Goal: Task Accomplishment & Management: Complete application form

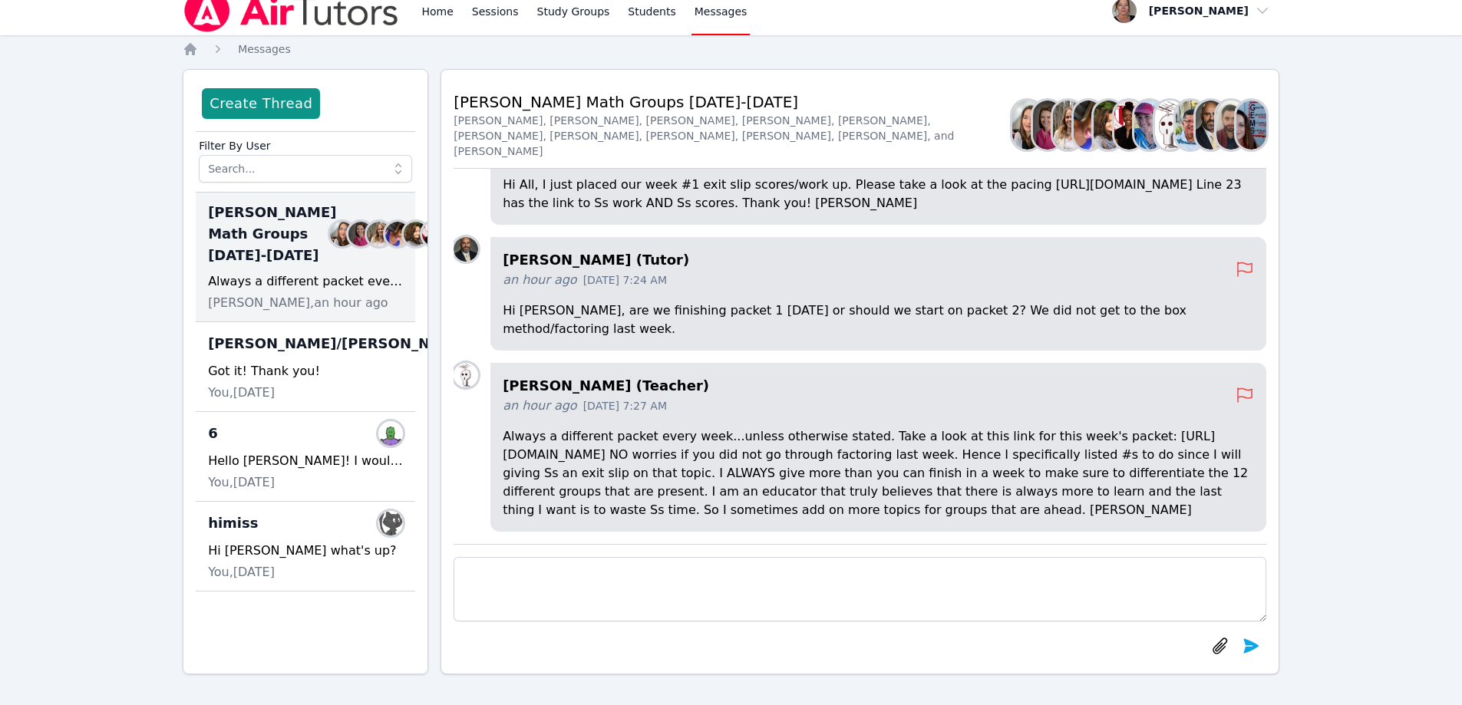
scroll to position [-307, 0]
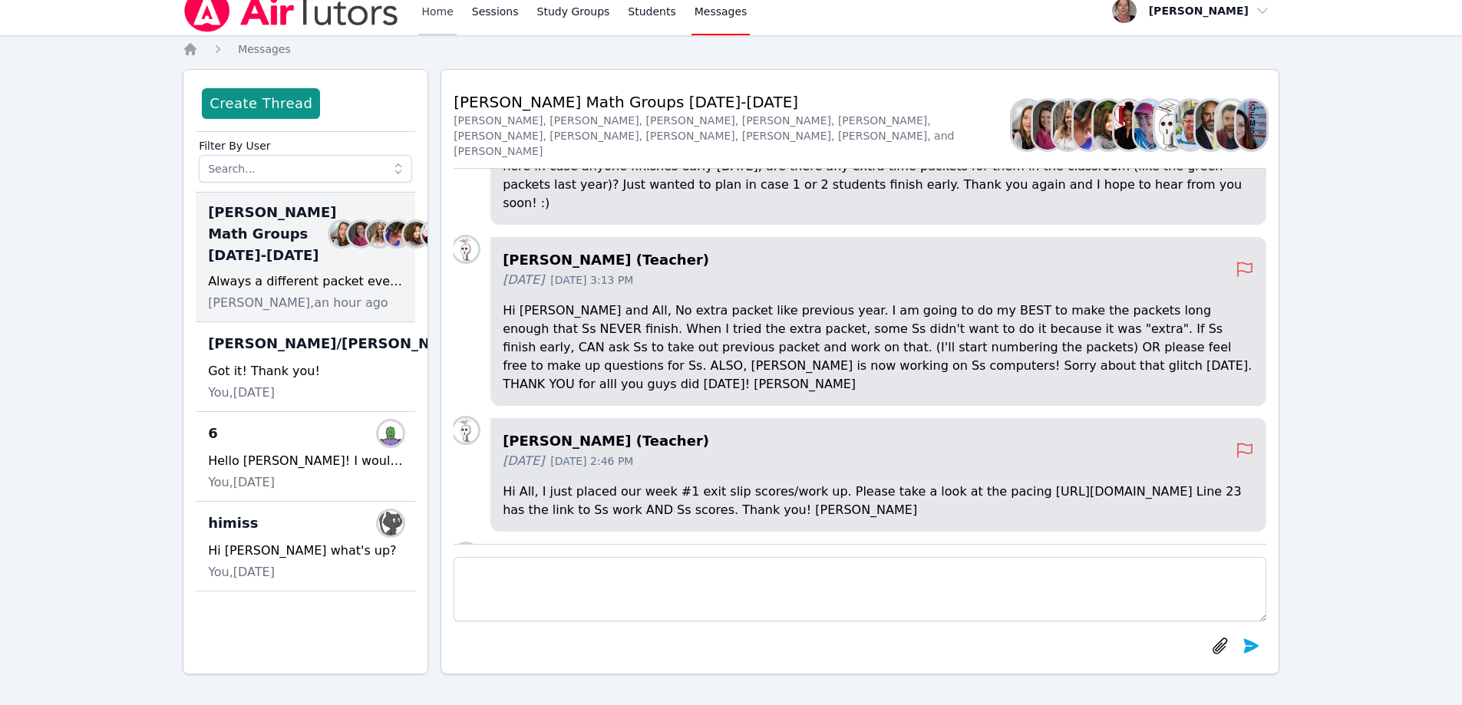
click at [434, 15] on link "Home" at bounding box center [437, 10] width 38 height 49
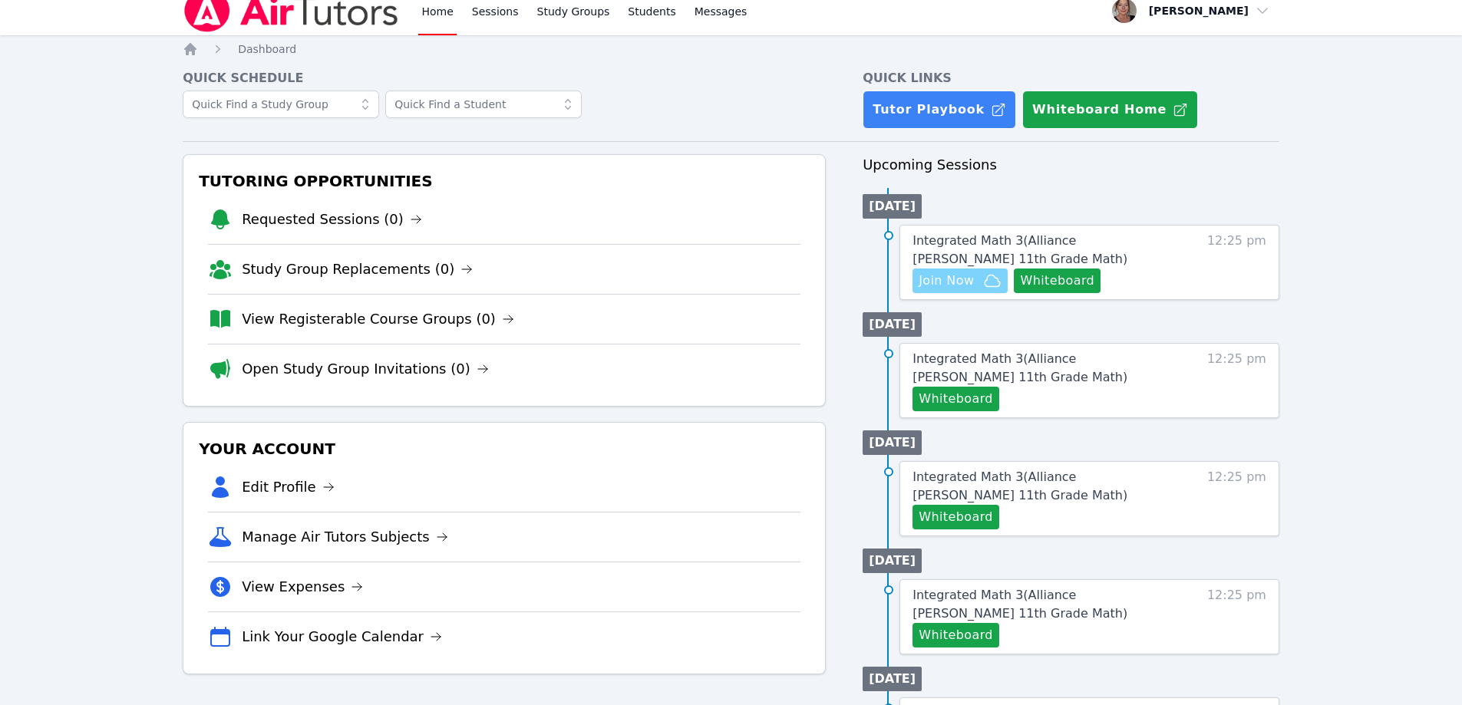
click at [946, 276] on span "Join Now" at bounding box center [946, 281] width 55 height 18
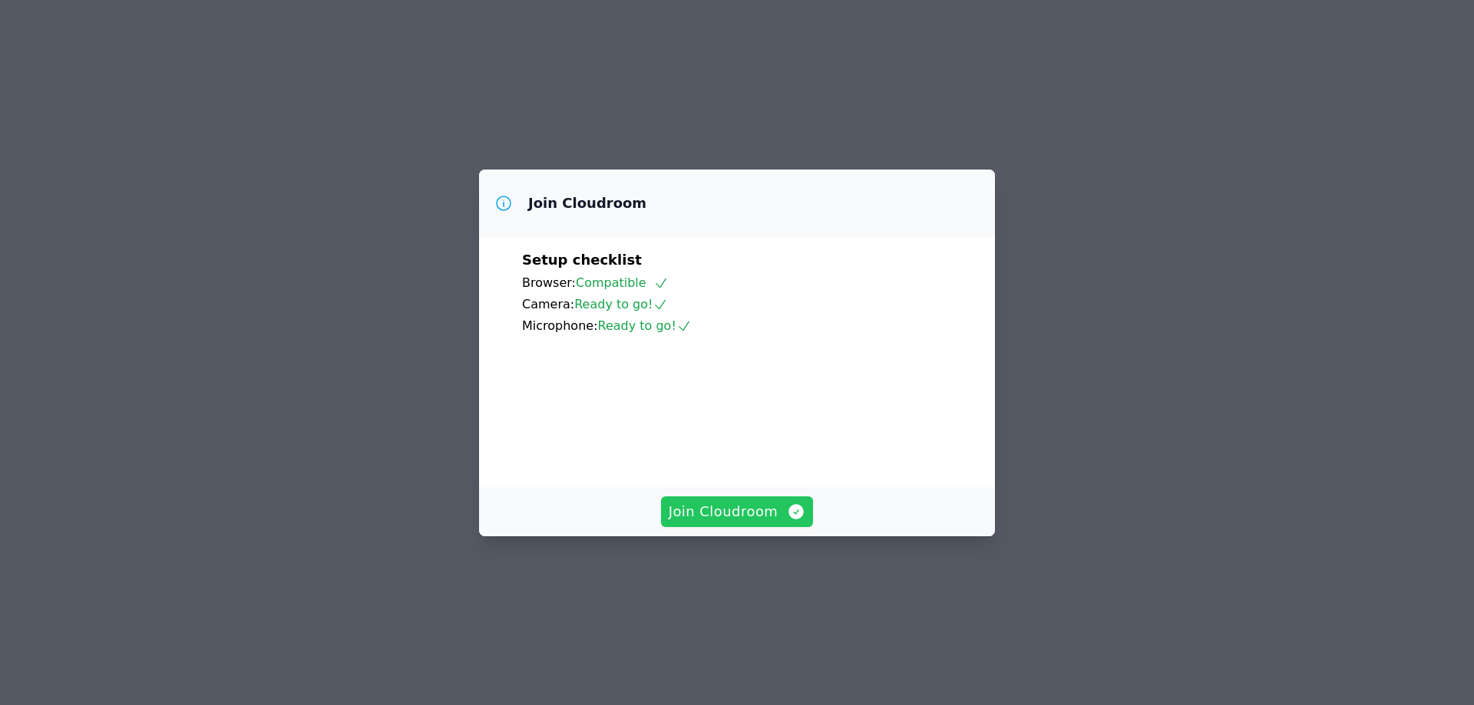
click at [722, 523] on span "Join Cloudroom" at bounding box center [737, 511] width 137 height 21
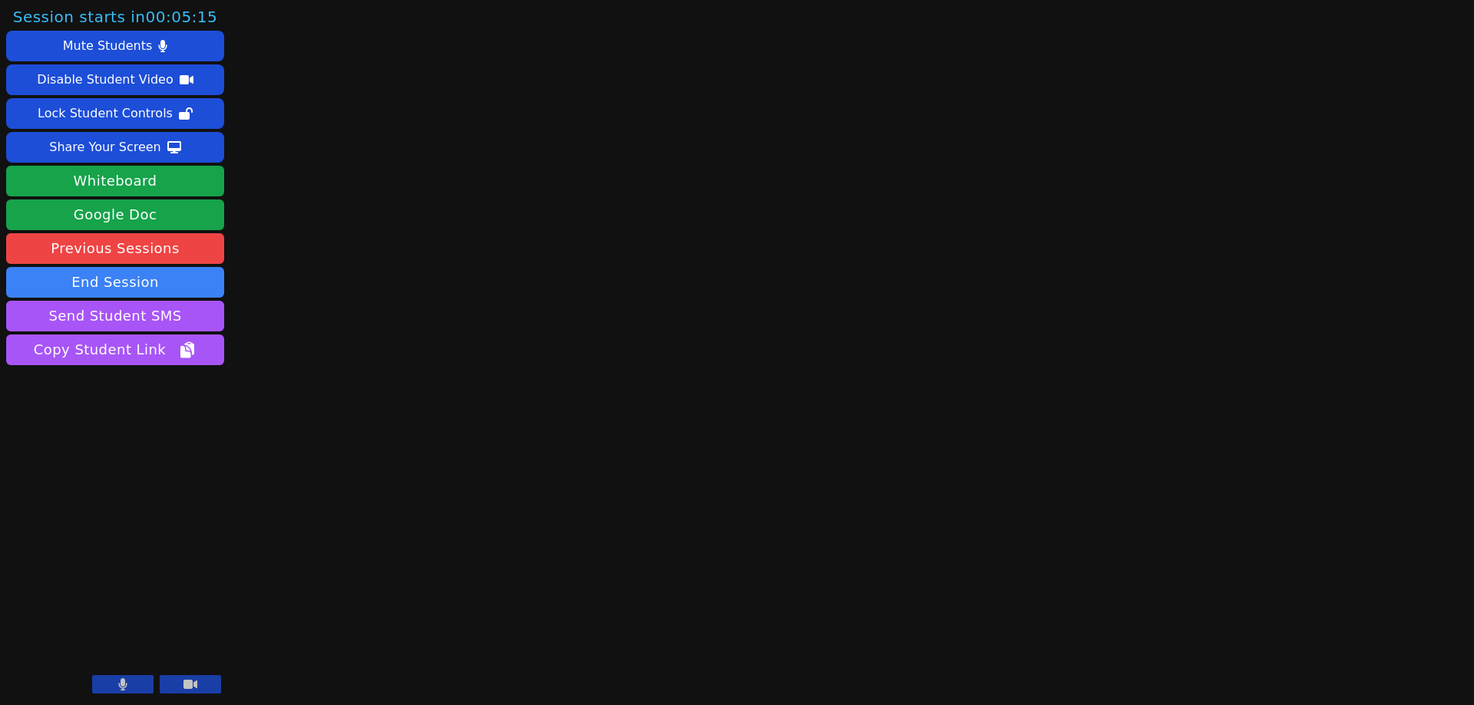
click at [199, 687] on button at bounding box center [190, 685] width 61 height 18
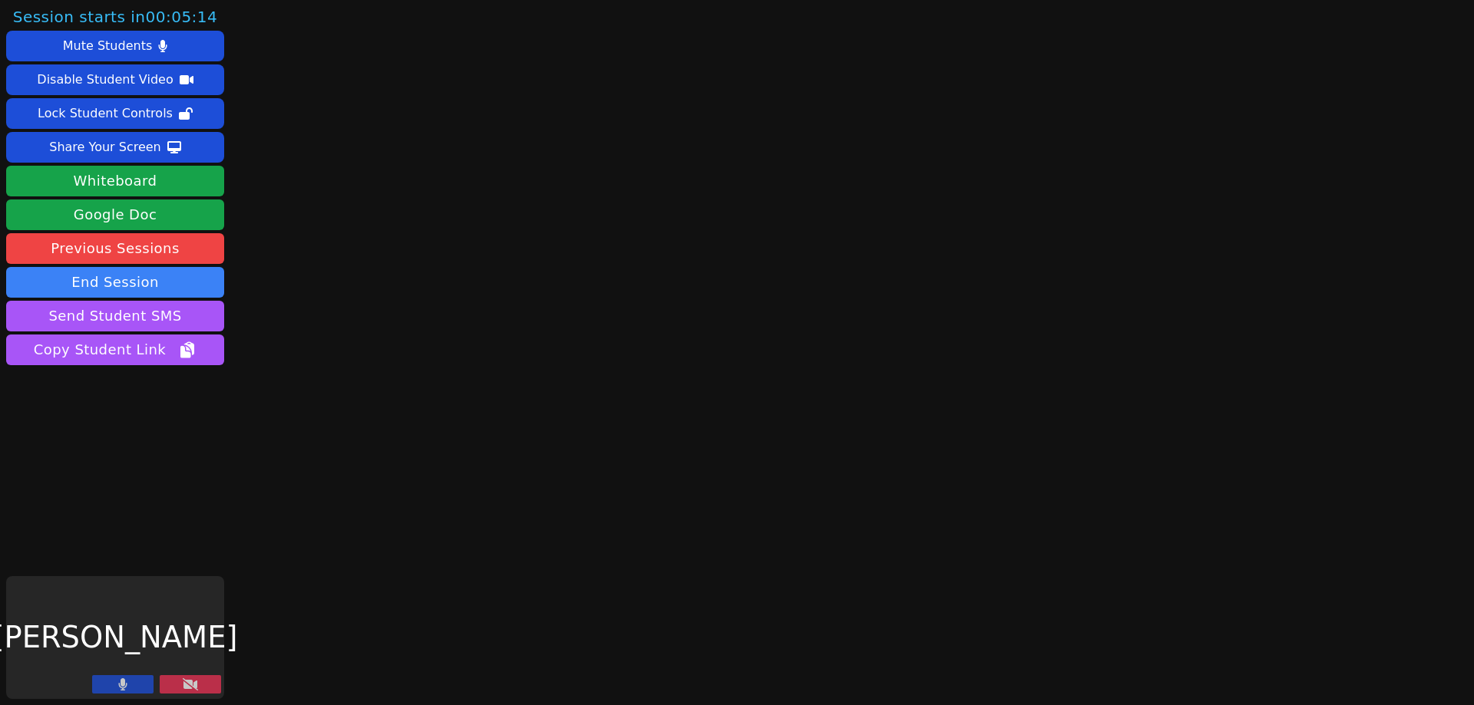
click at [131, 686] on button at bounding box center [122, 685] width 61 height 18
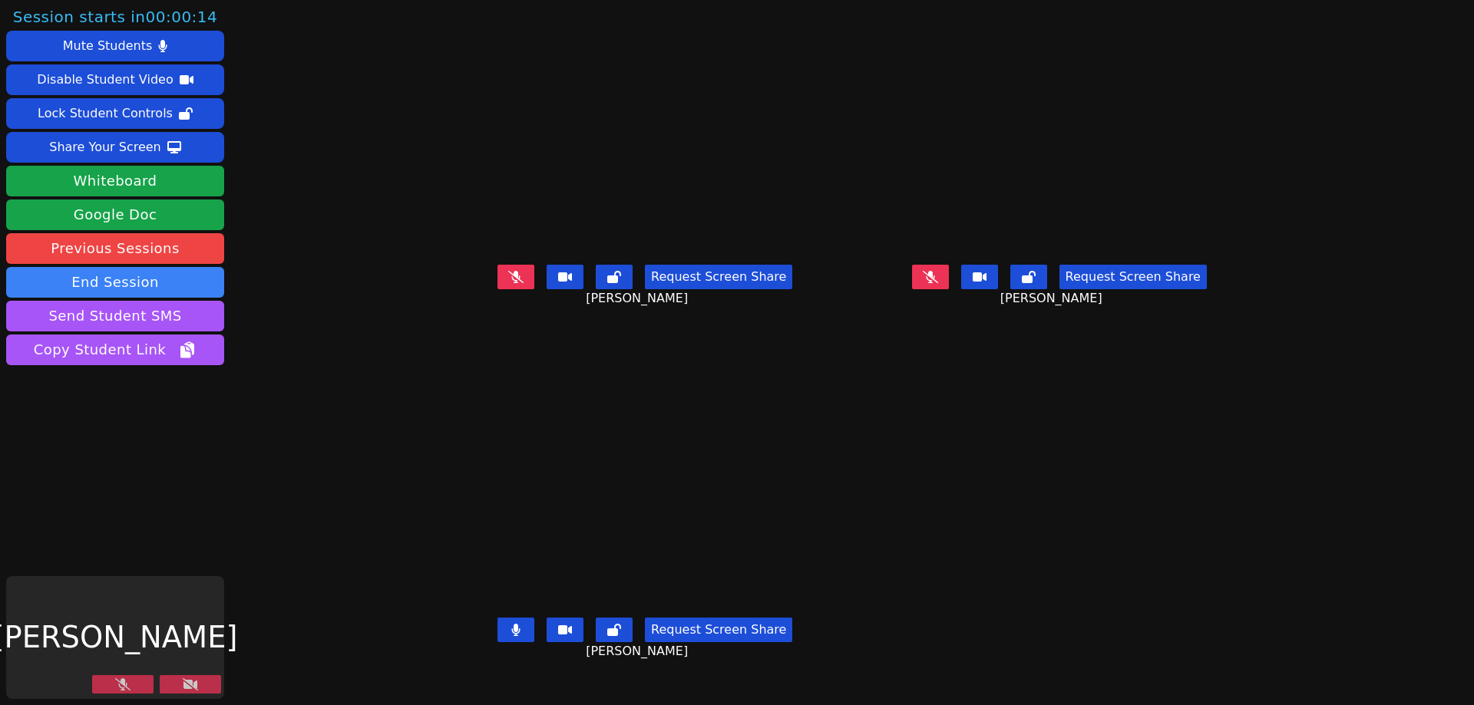
click at [183, 685] on icon at bounding box center [190, 685] width 15 height 12
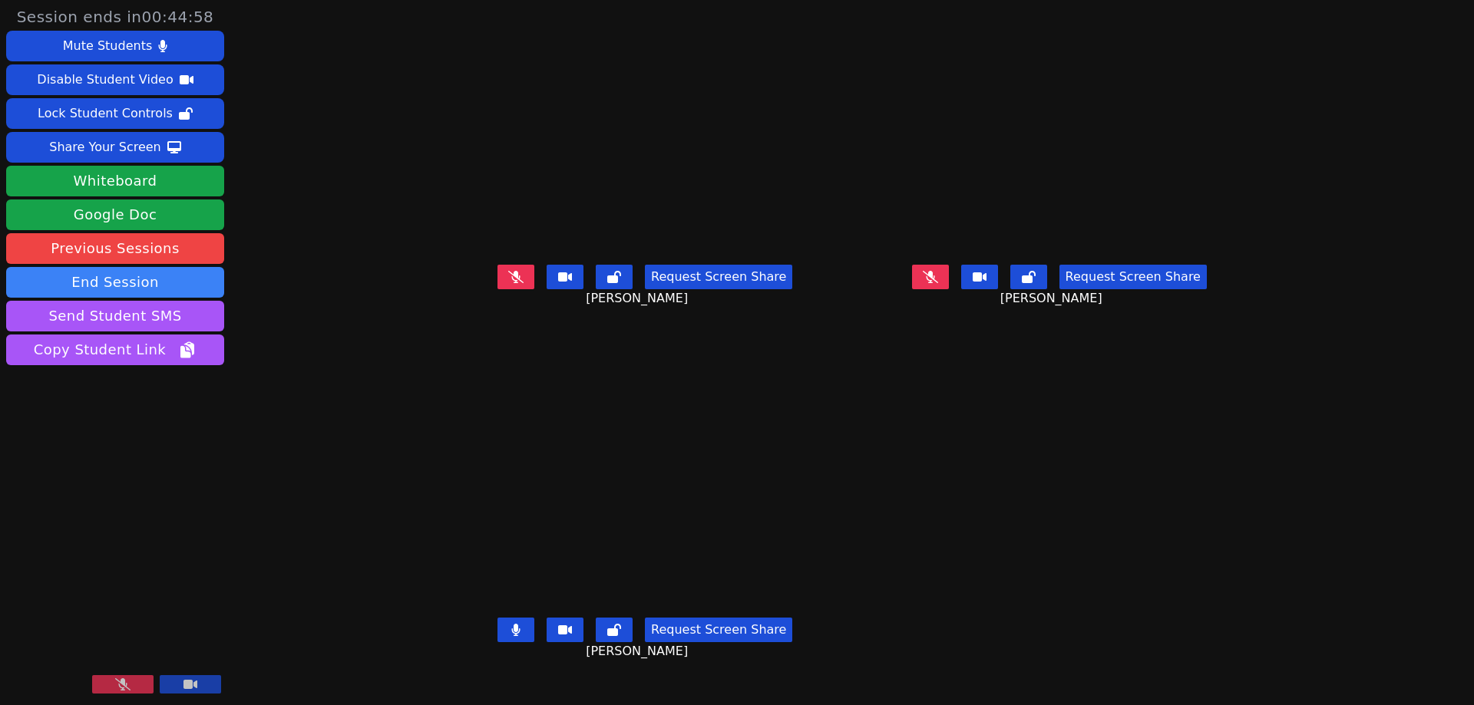
click at [138, 689] on button at bounding box center [122, 685] width 61 height 18
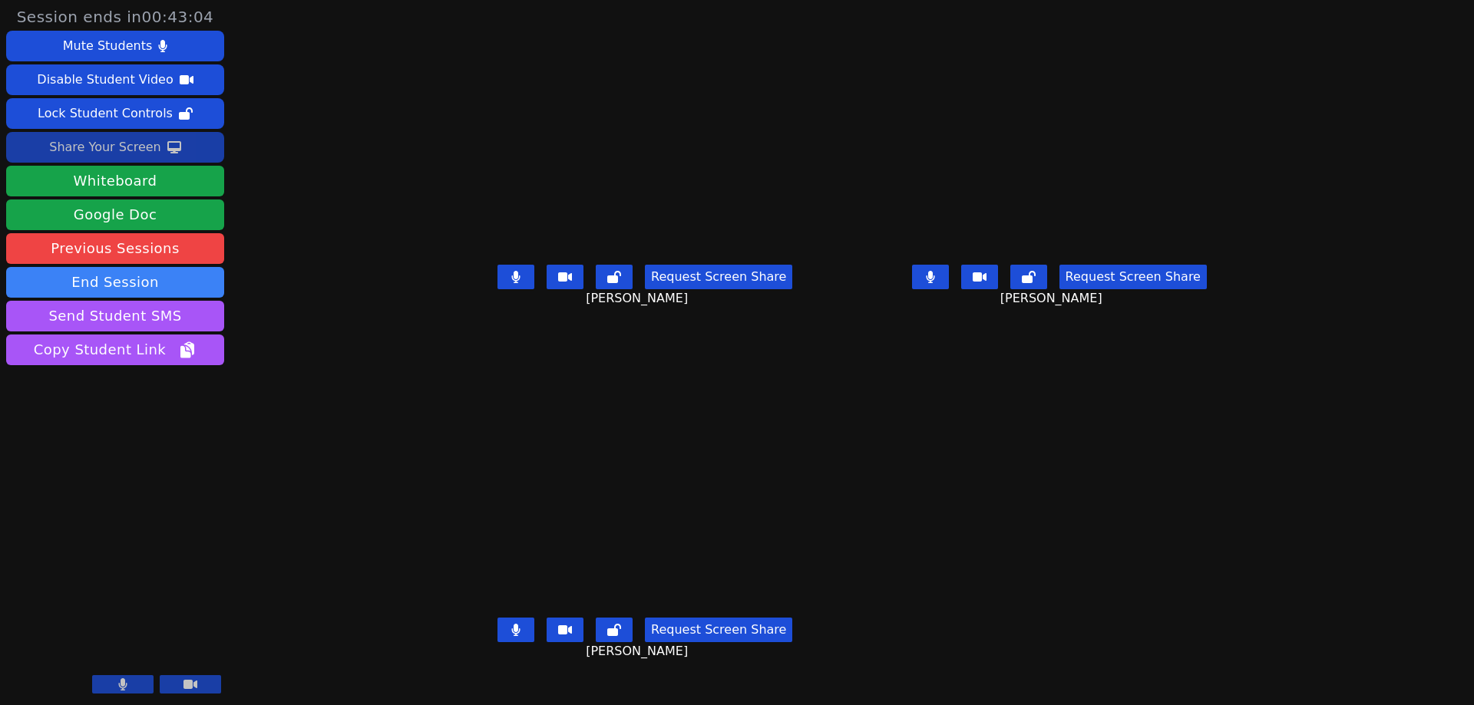
click at [124, 146] on div "Share Your Screen" at bounding box center [105, 147] width 112 height 25
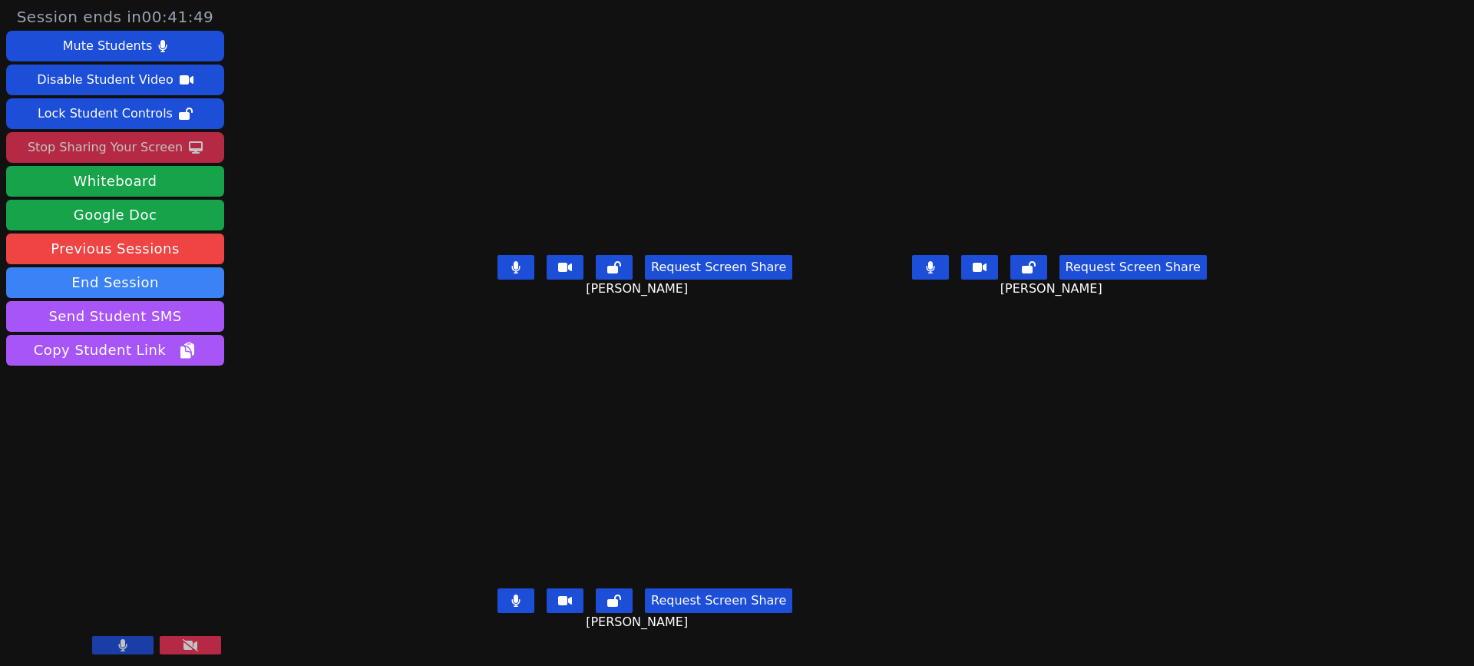
click at [137, 146] on div "Stop Sharing Your Screen" at bounding box center [105, 147] width 155 height 25
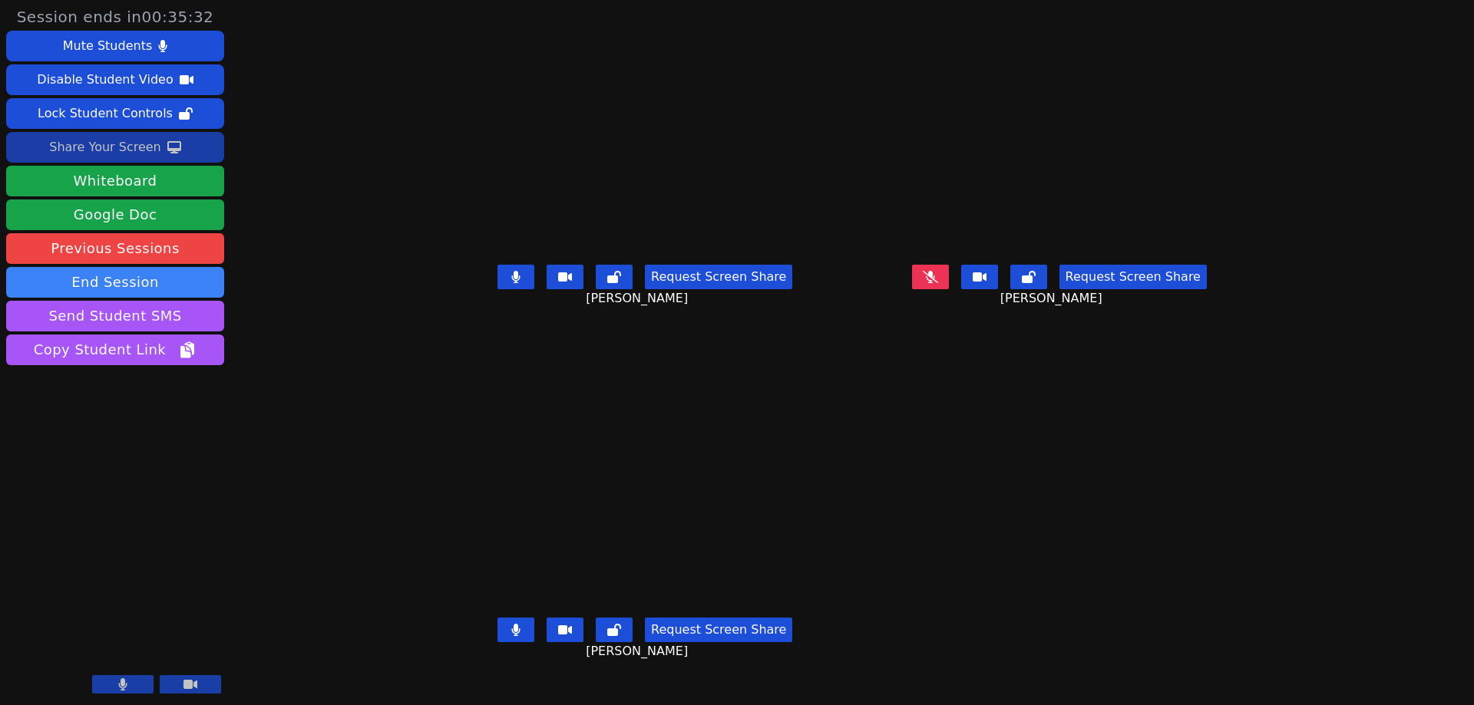
click at [137, 146] on div "Share Your Screen" at bounding box center [105, 147] width 112 height 25
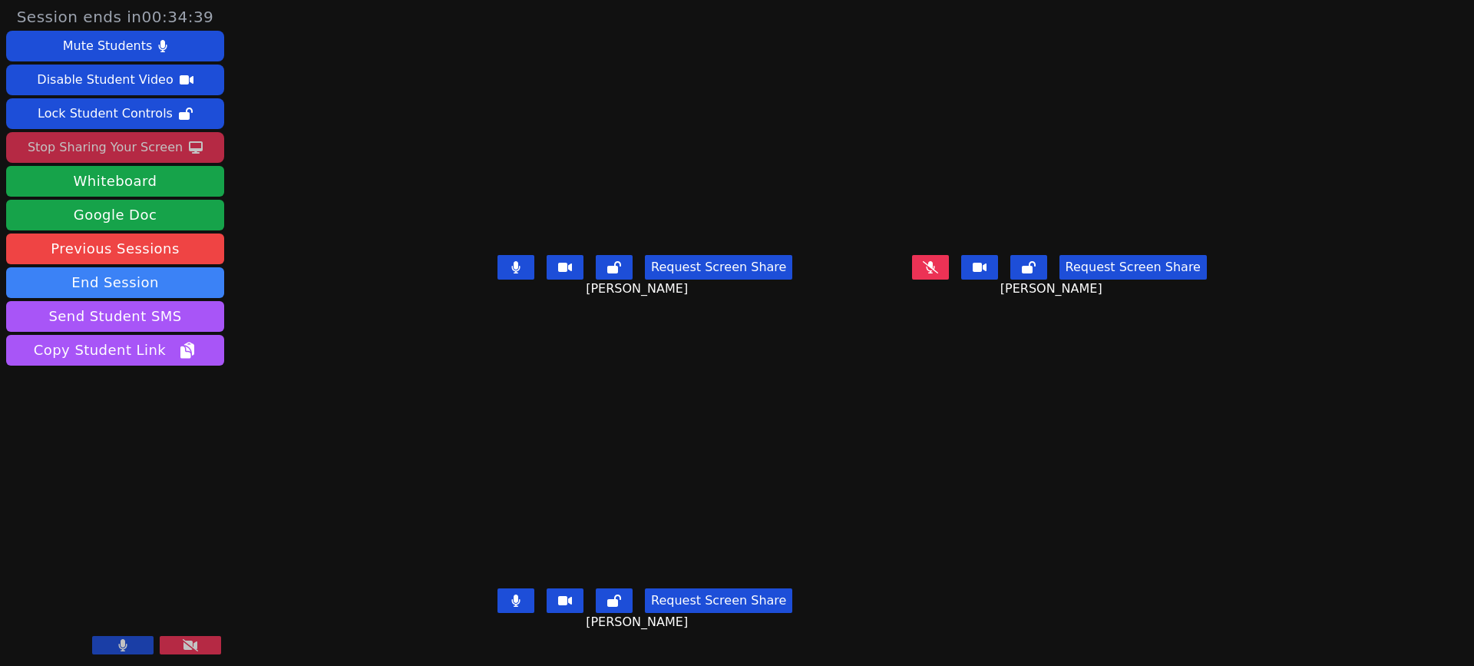
scroll to position [12, 0]
click at [155, 178] on button "Whiteboard" at bounding box center [115, 181] width 218 height 31
click at [949, 263] on button at bounding box center [930, 267] width 37 height 25
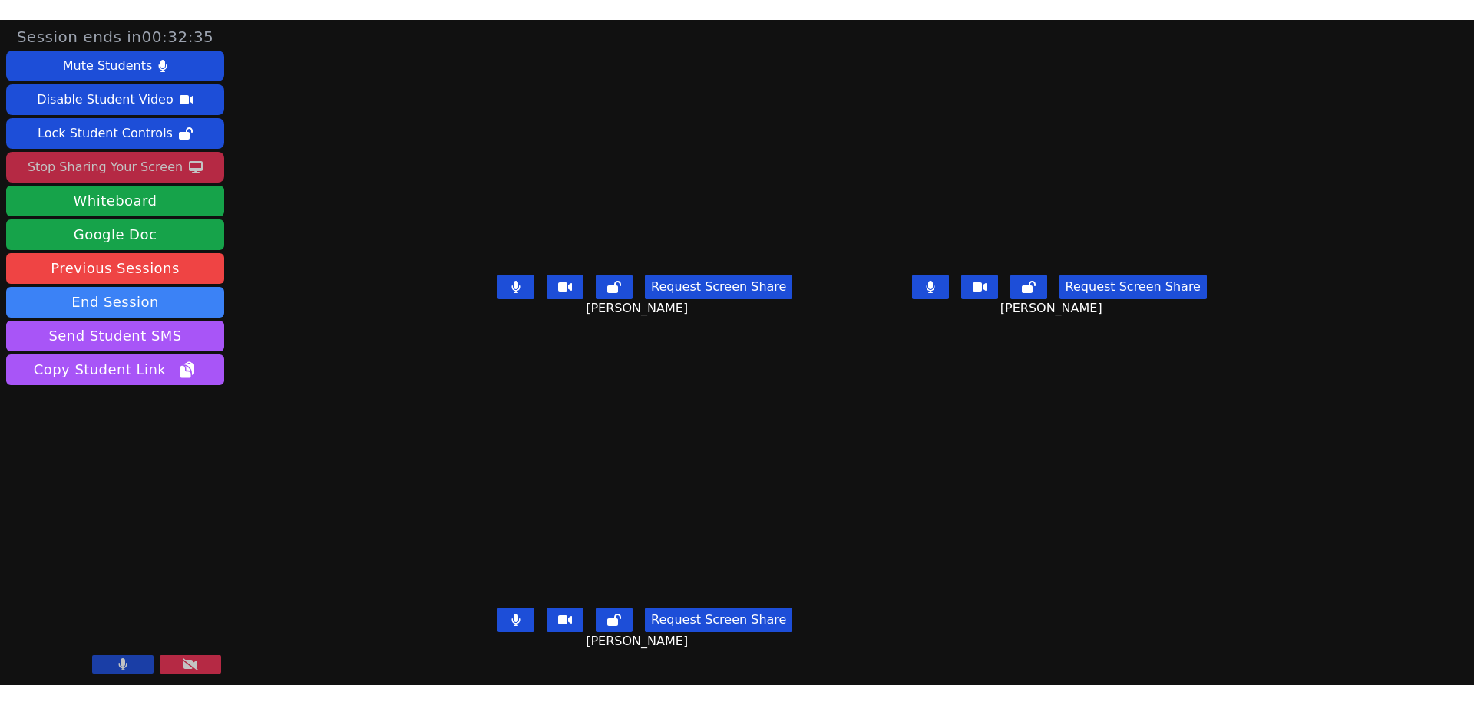
scroll to position [0, 0]
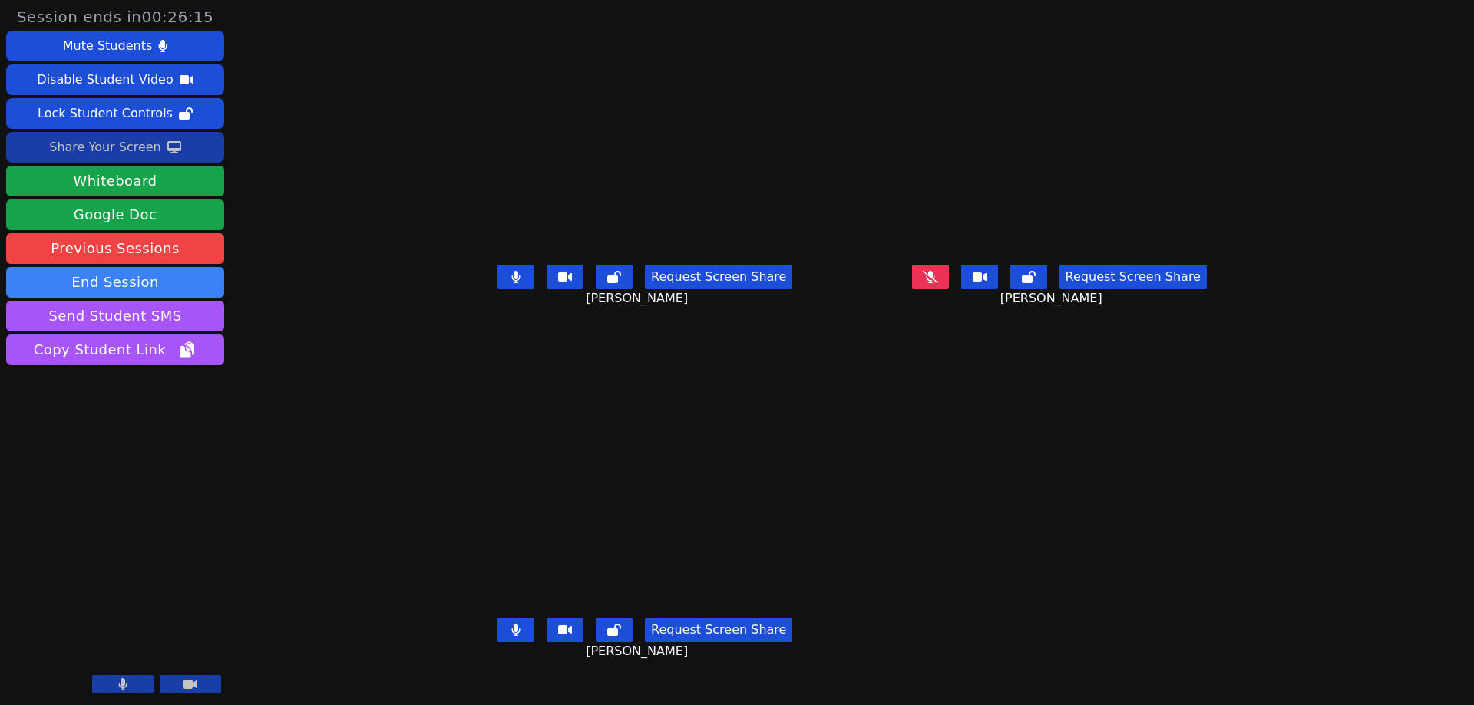
click at [114, 150] on div "Share Your Screen" at bounding box center [105, 147] width 112 height 25
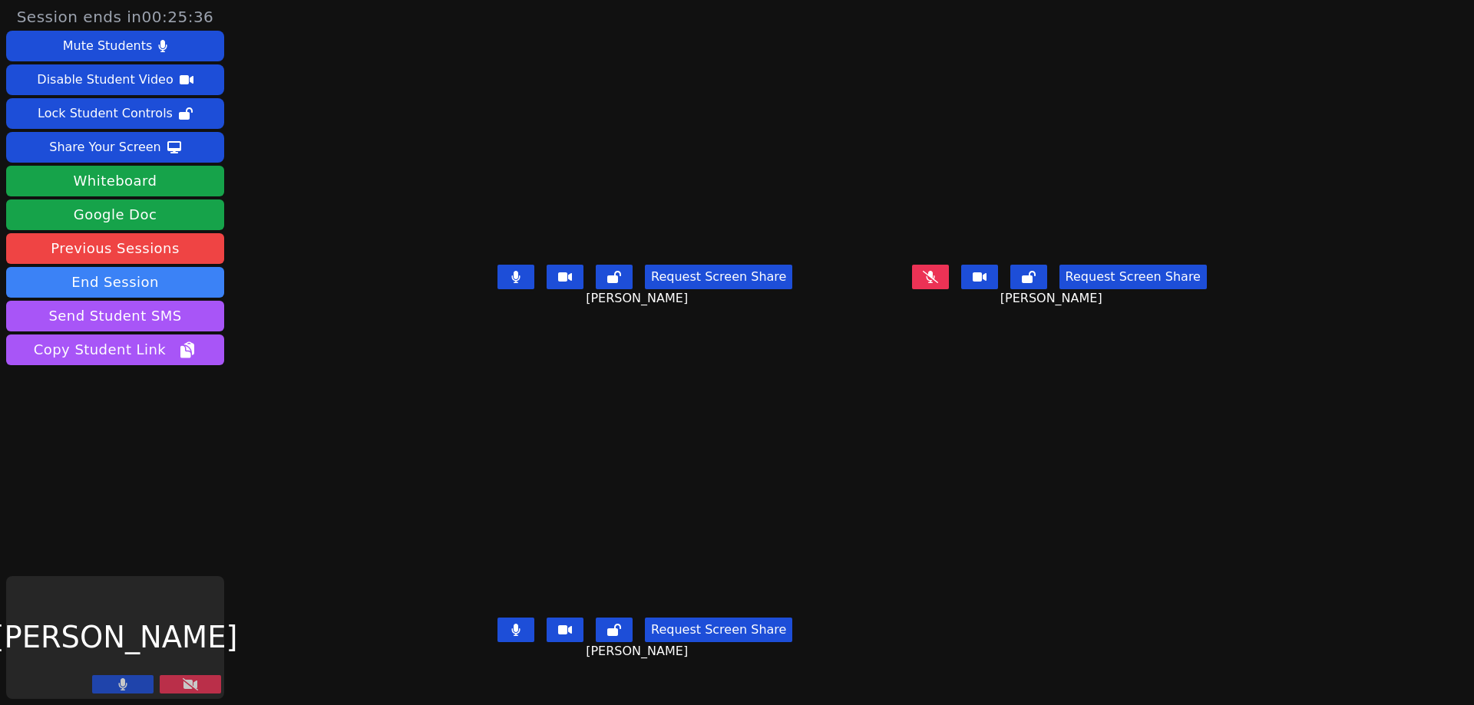
click at [213, 684] on button at bounding box center [190, 685] width 61 height 18
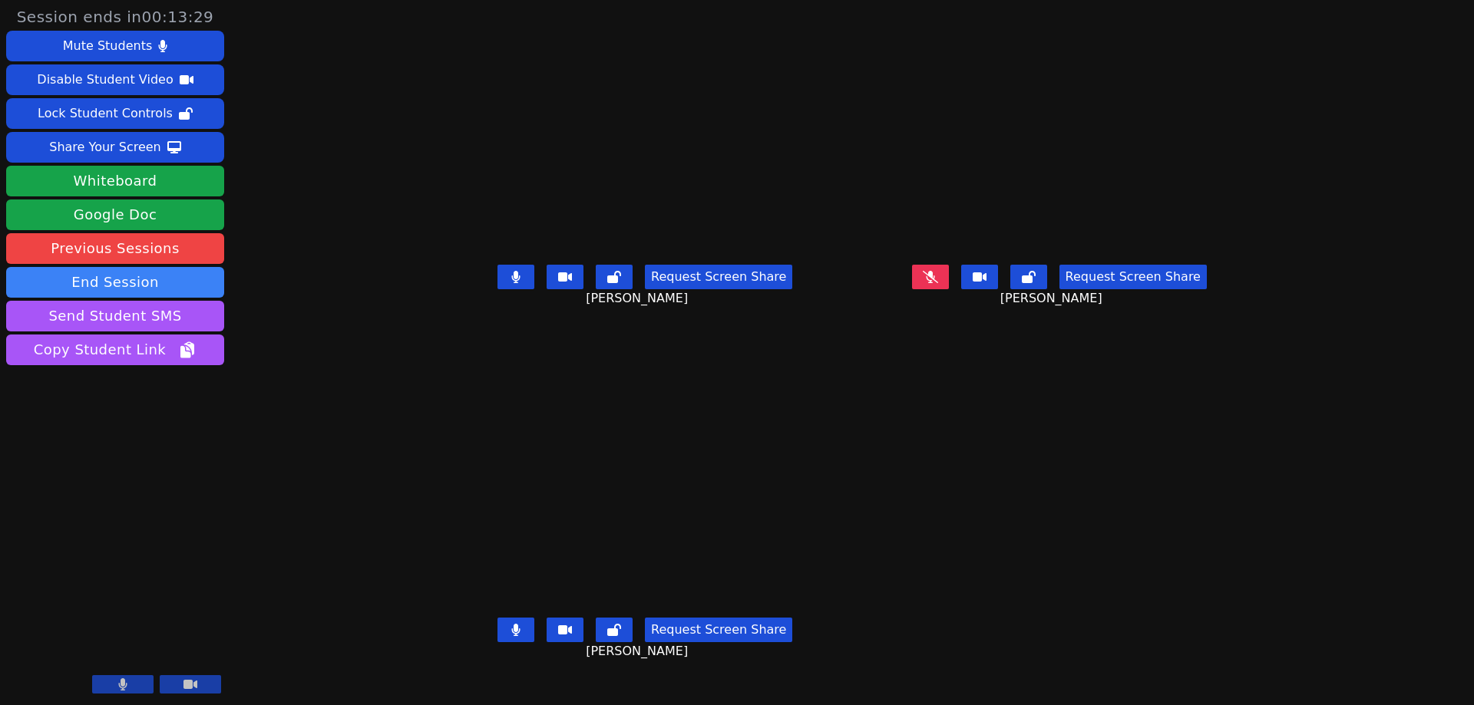
click at [949, 289] on button at bounding box center [930, 277] width 37 height 25
click at [142, 143] on div "Share Your Screen" at bounding box center [105, 147] width 112 height 25
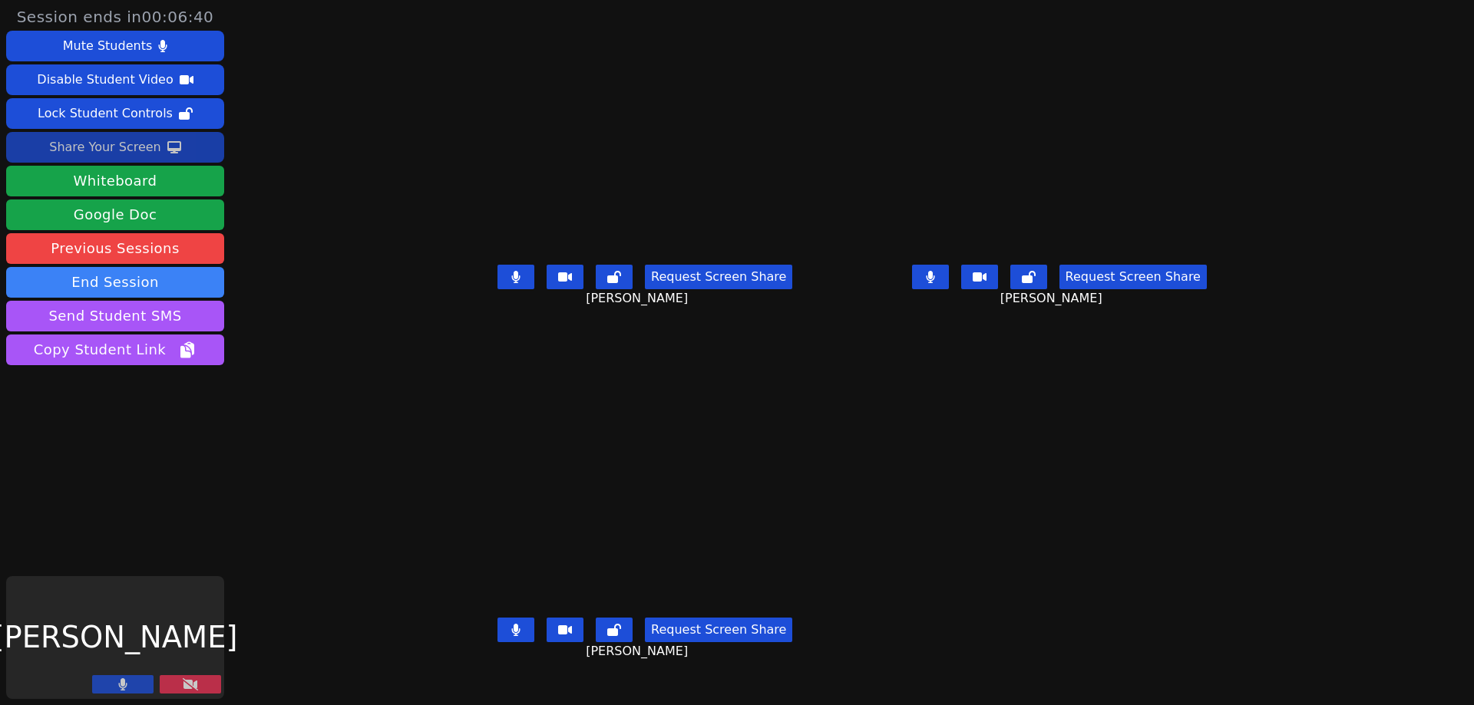
click at [152, 150] on div "Share Your Screen" at bounding box center [105, 147] width 112 height 25
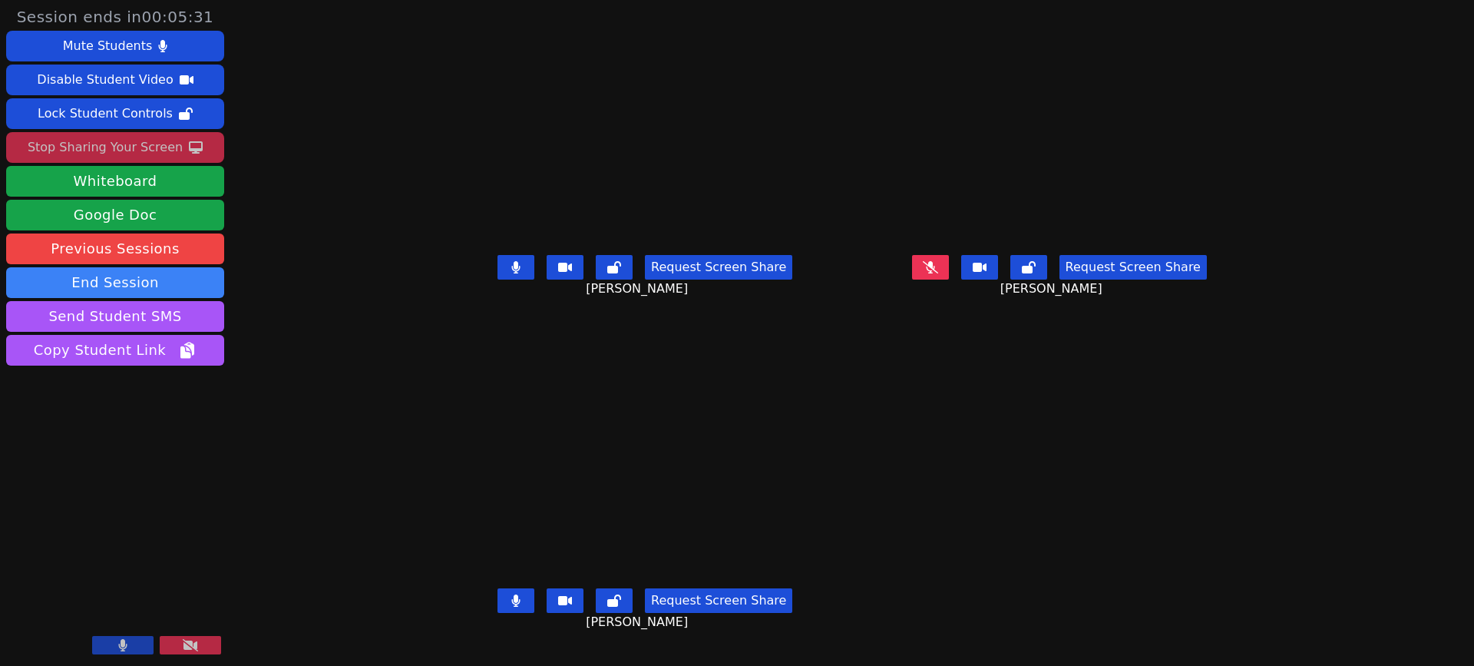
click at [124, 145] on div "Stop Sharing Your Screen" at bounding box center [105, 147] width 155 height 25
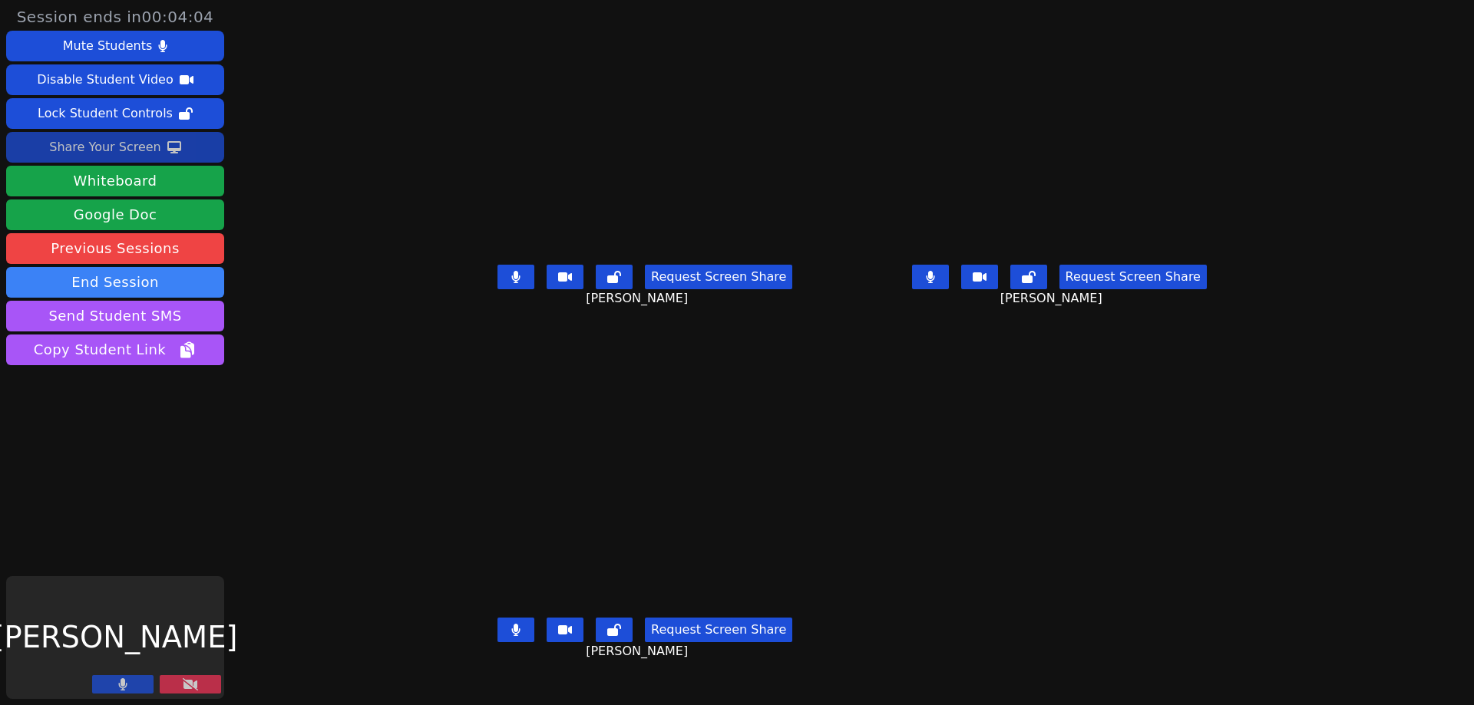
click at [201, 682] on button at bounding box center [190, 685] width 61 height 18
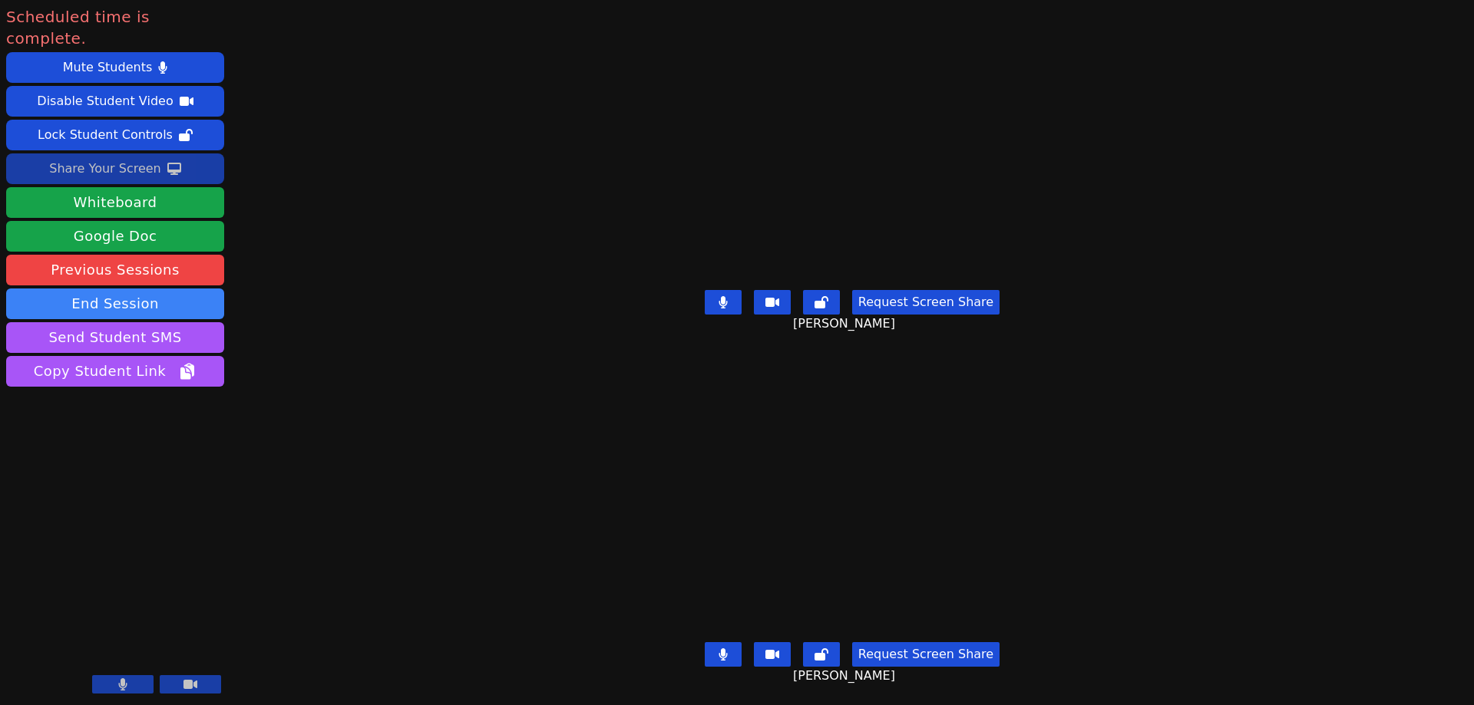
scroll to position [0, 0]
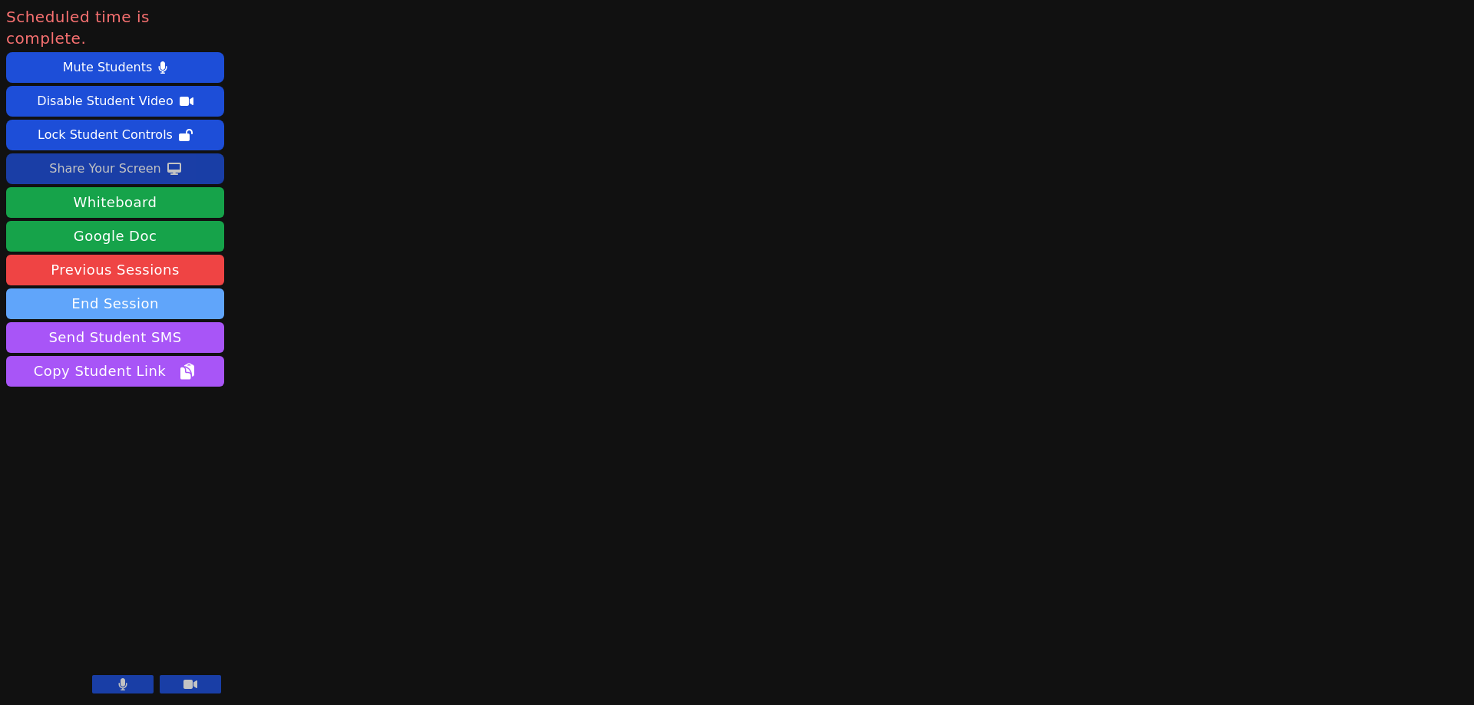
click at [166, 289] on button "End Session" at bounding box center [115, 304] width 218 height 31
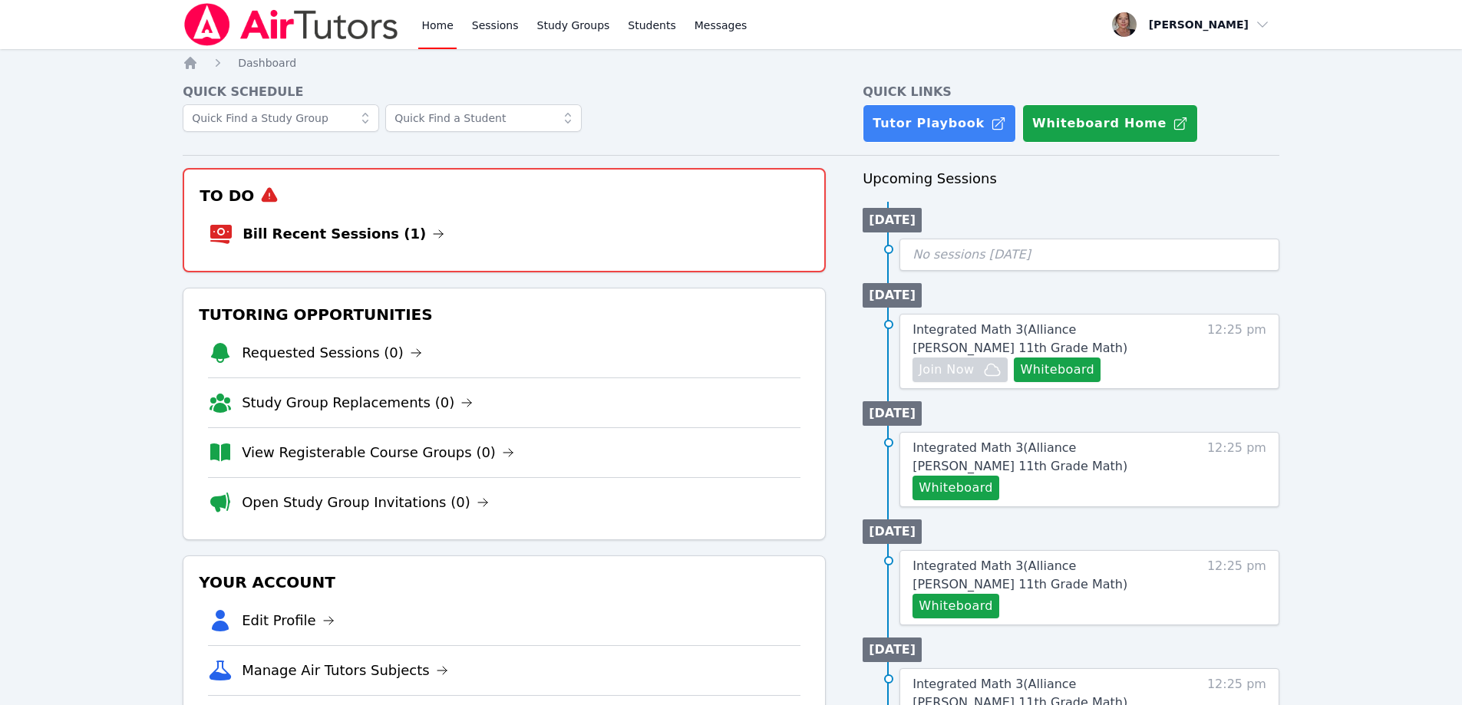
scroll to position [14, 0]
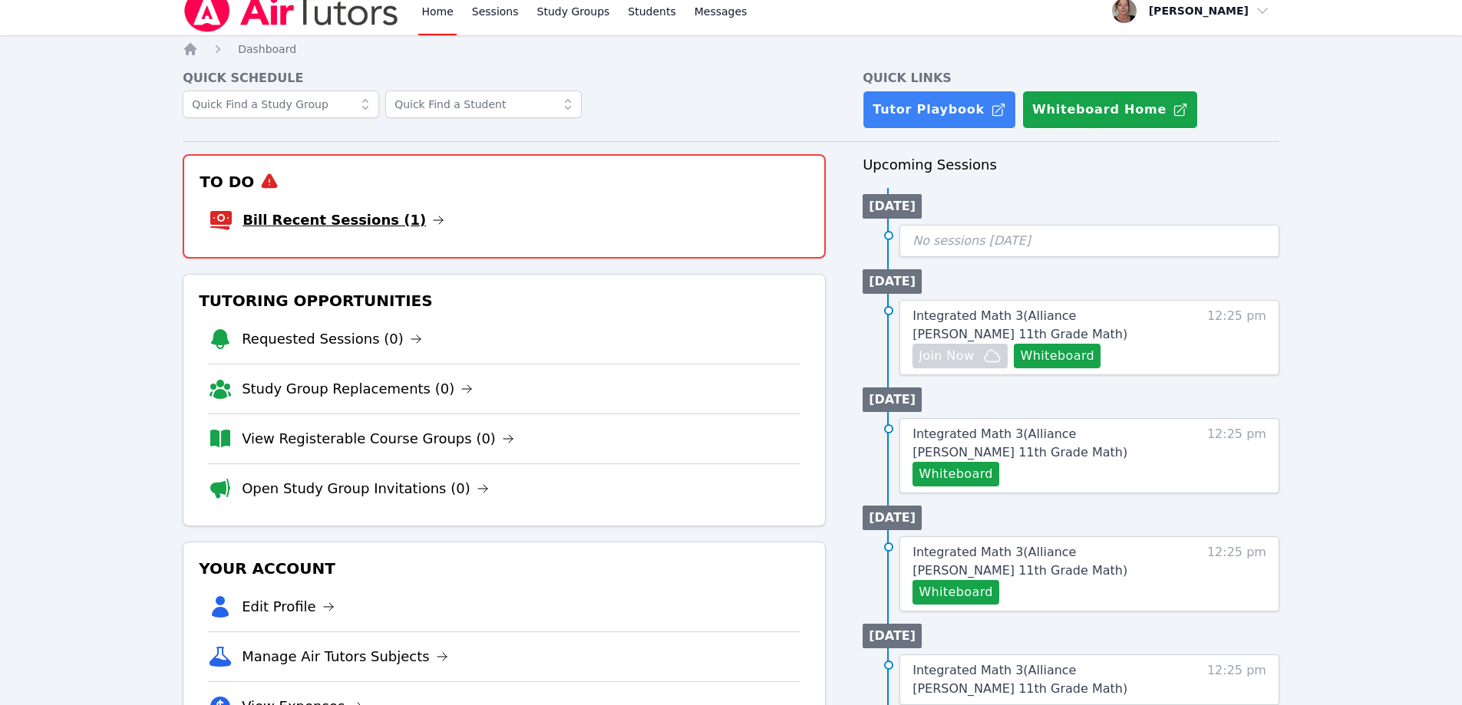
click at [328, 226] on link "Bill Recent Sessions (1)" at bounding box center [344, 220] width 202 height 21
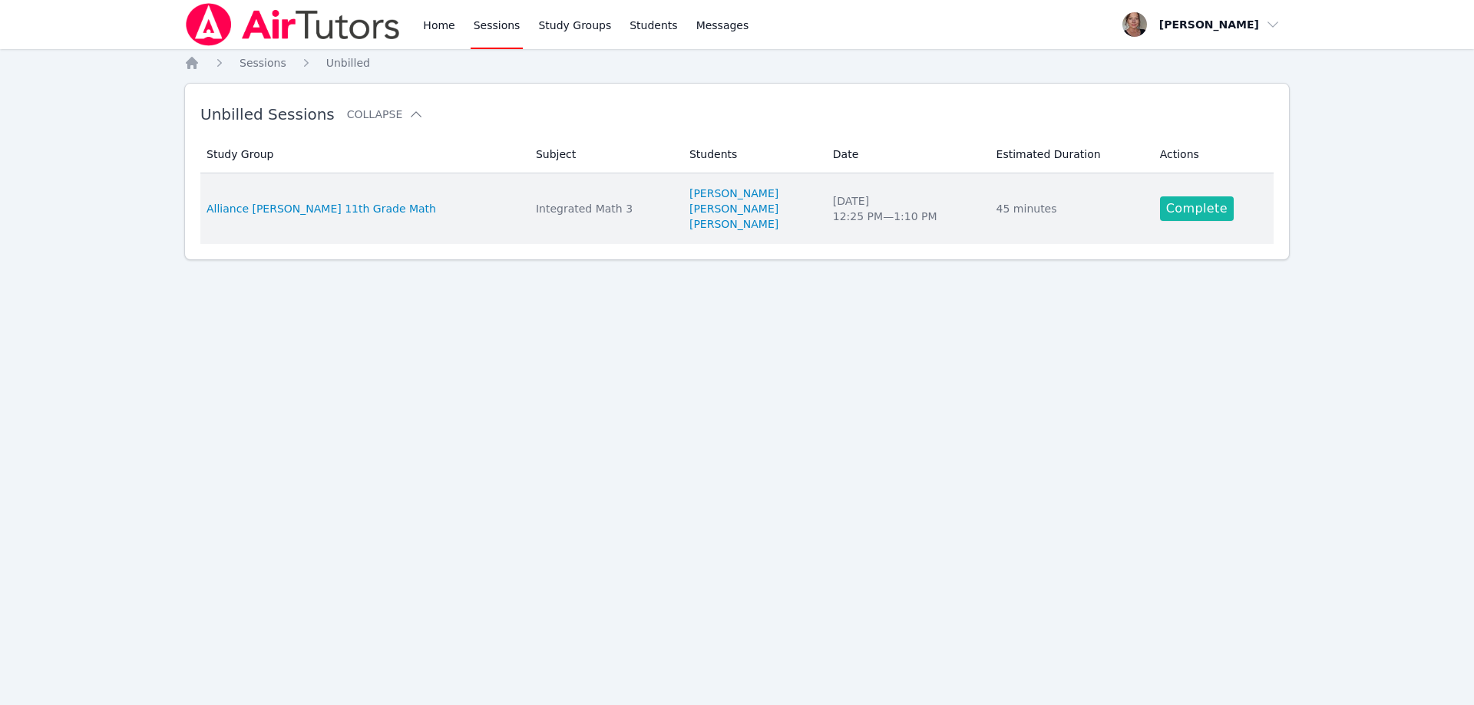
click at [1187, 212] on link "Complete" at bounding box center [1197, 209] width 74 height 25
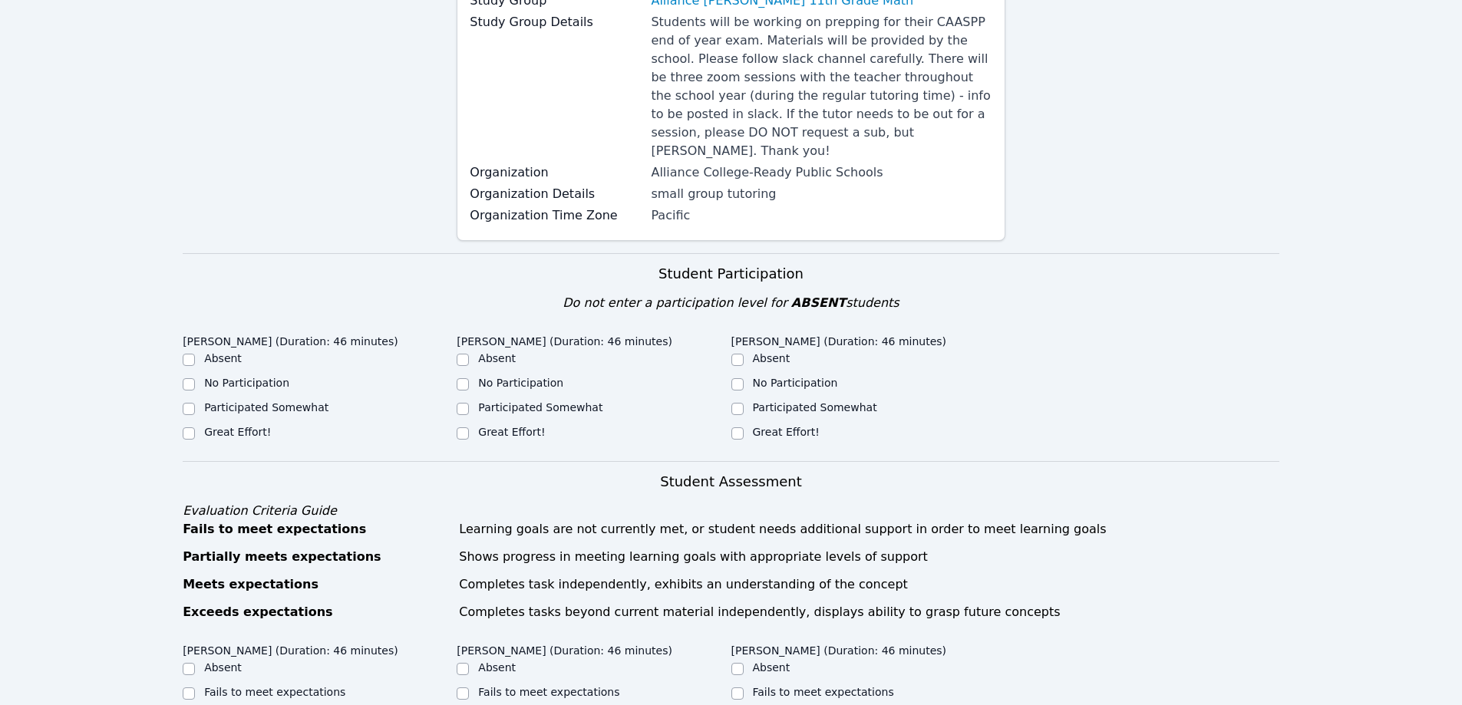
scroll to position [307, 0]
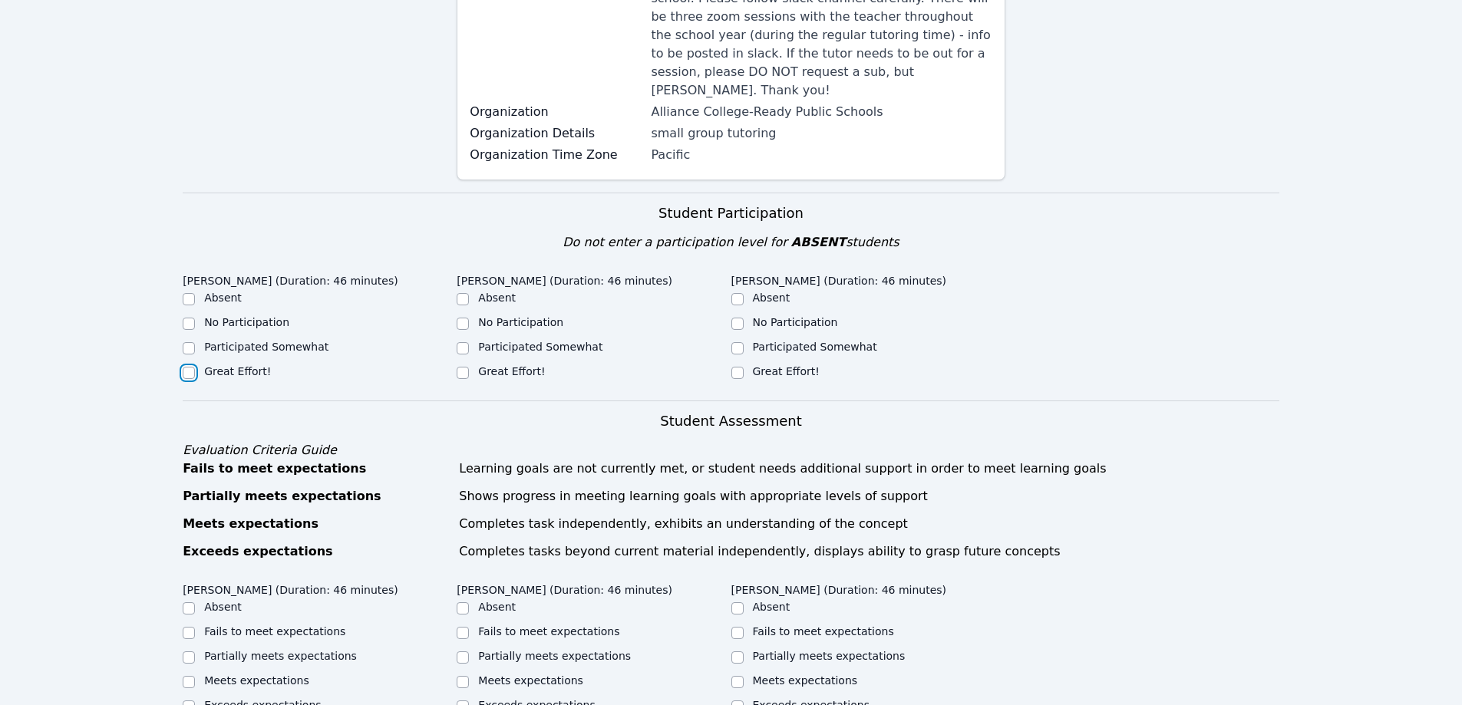
click at [193, 367] on input "Great Effort!" at bounding box center [189, 373] width 12 height 12
checkbox input "true"
click at [461, 367] on input "Great Effort!" at bounding box center [463, 373] width 12 height 12
checkbox input "true"
click at [735, 367] on input "Great Effort!" at bounding box center [738, 373] width 12 height 12
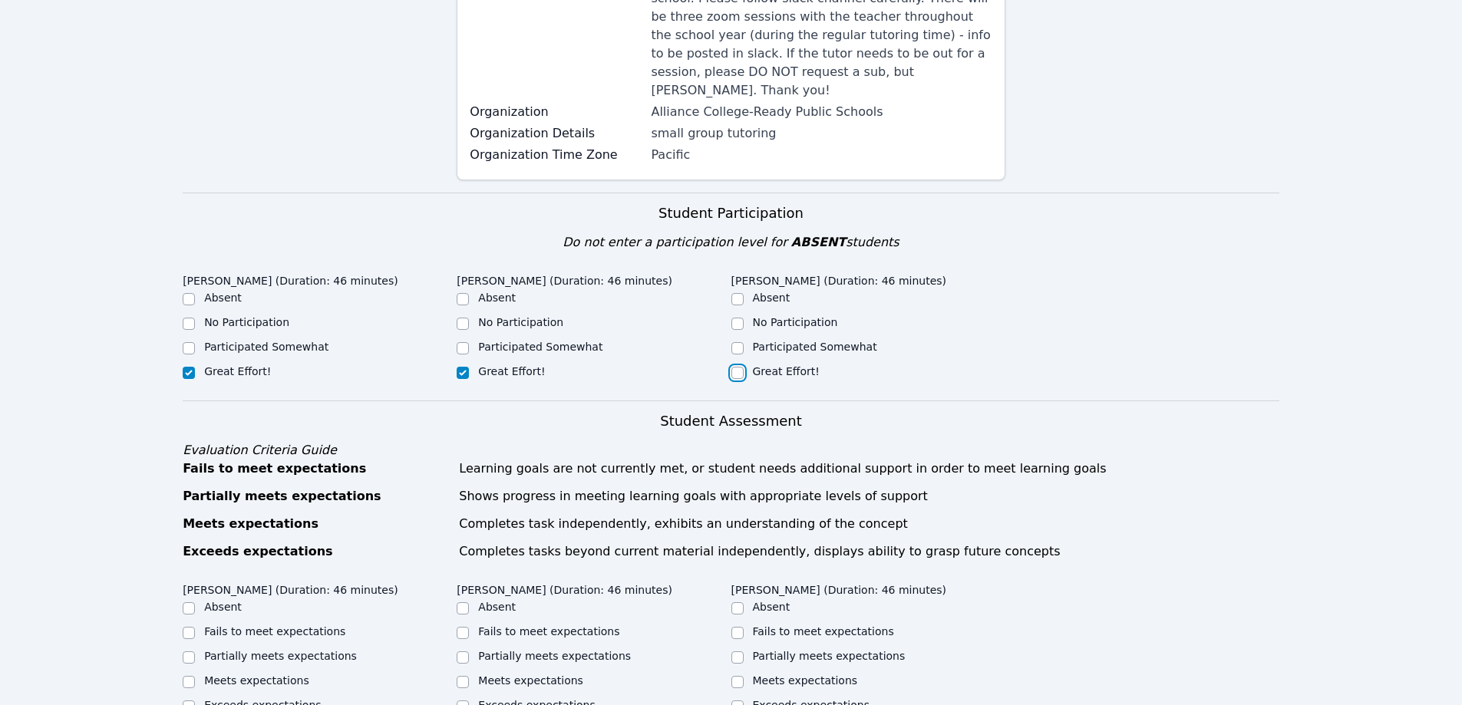
checkbox input "true"
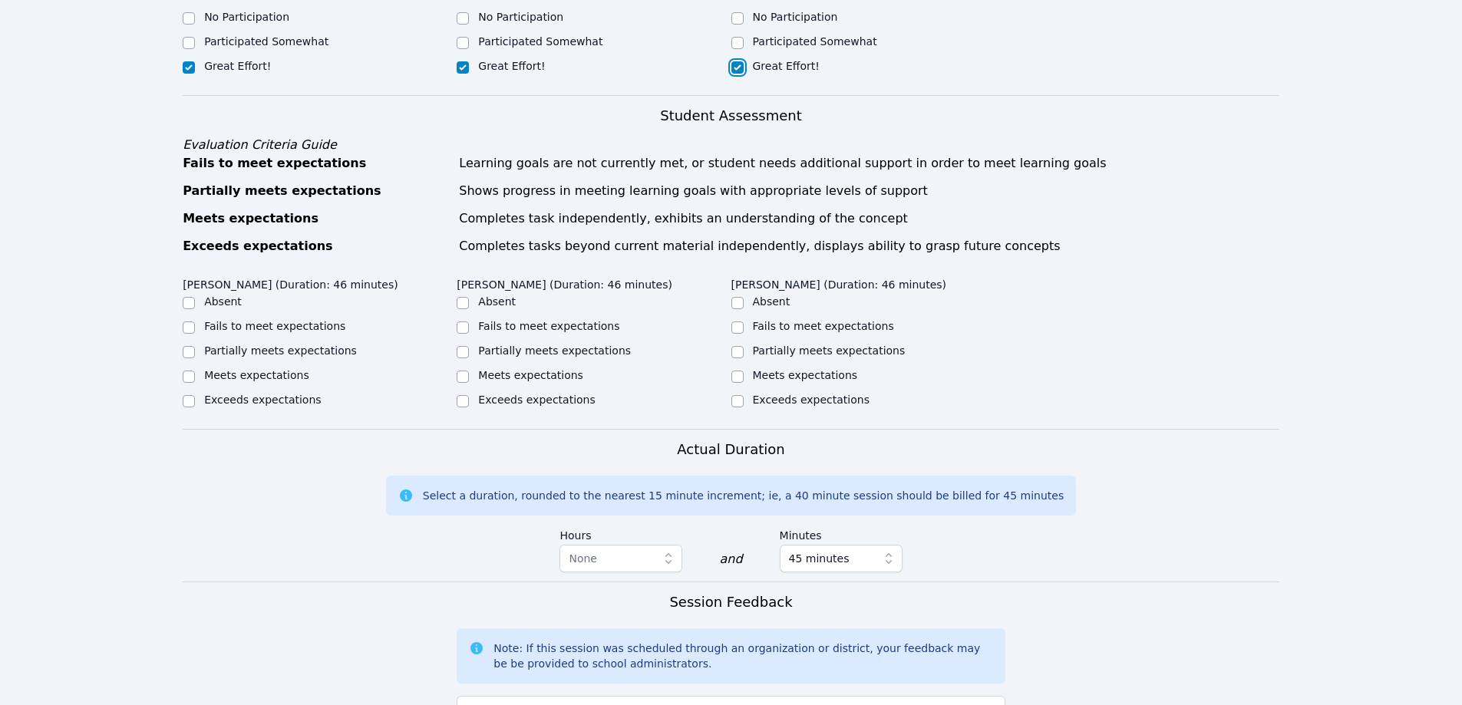
scroll to position [614, 0]
click at [181, 350] on div "Home Sessions Study Groups Students Messages Open user menu Michelle Dalton Ope…" at bounding box center [731, 236] width 1462 height 1700
click at [191, 366] on div at bounding box center [189, 375] width 12 height 18
click at [190, 369] on input "Meets expectations" at bounding box center [189, 375] width 12 height 12
checkbox input "true"
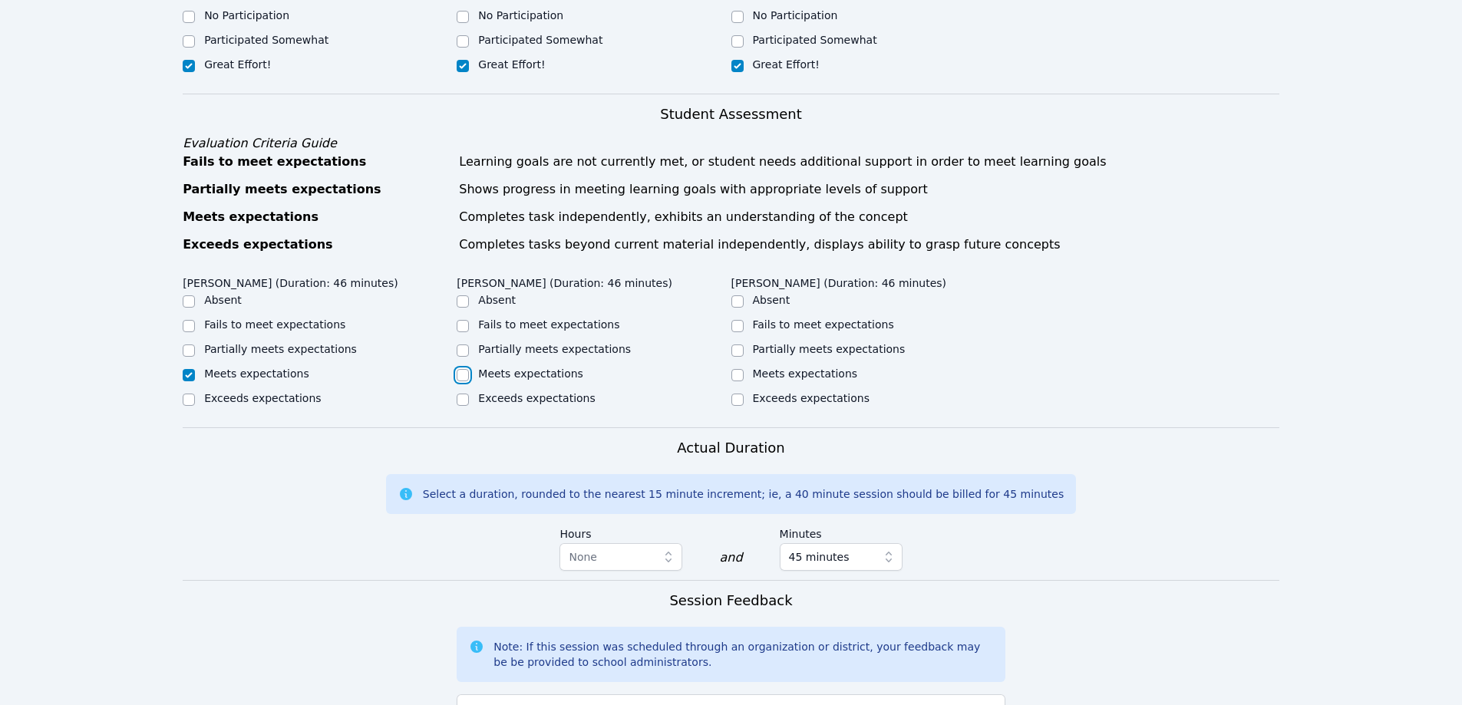
click at [466, 369] on input "Meets expectations" at bounding box center [463, 375] width 12 height 12
checkbox input "true"
click at [738, 369] on input "Meets expectations" at bounding box center [738, 375] width 12 height 12
checkbox input "true"
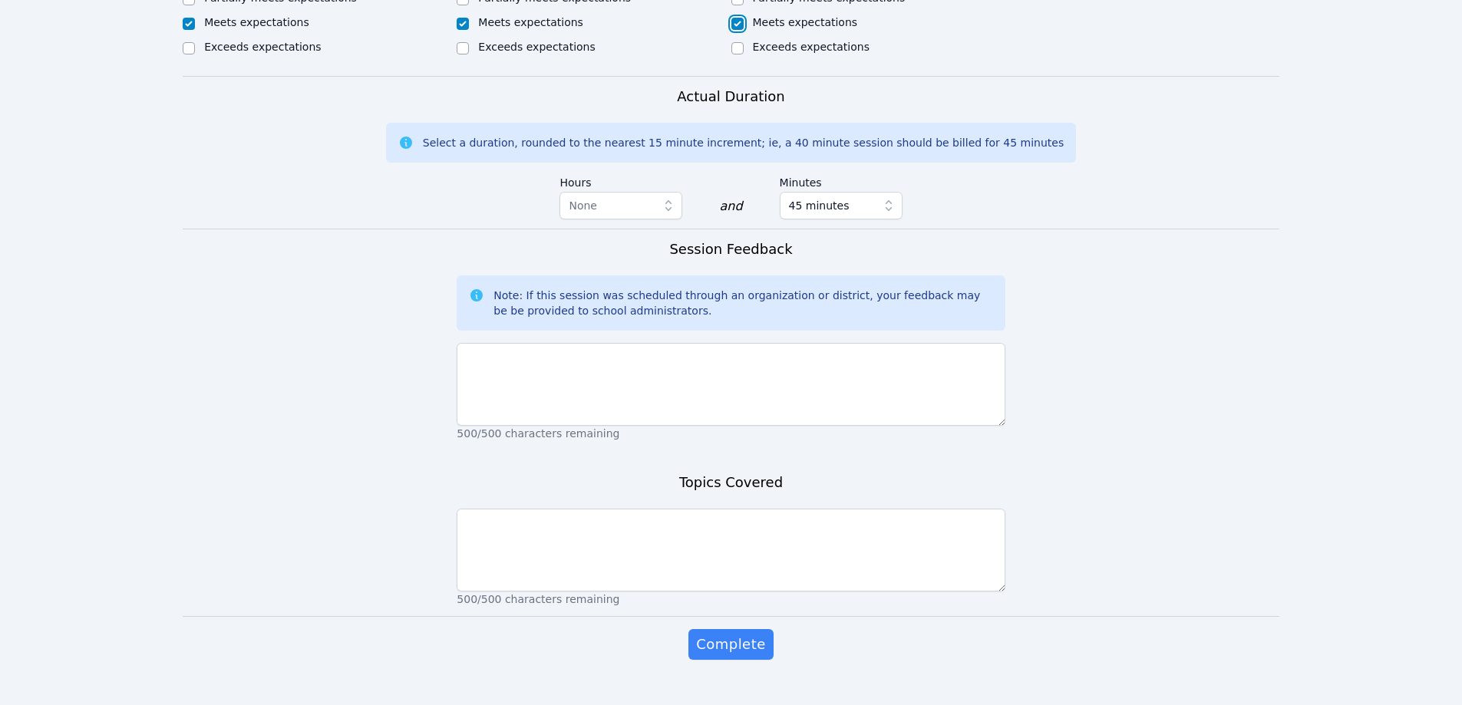
scroll to position [976, 0]
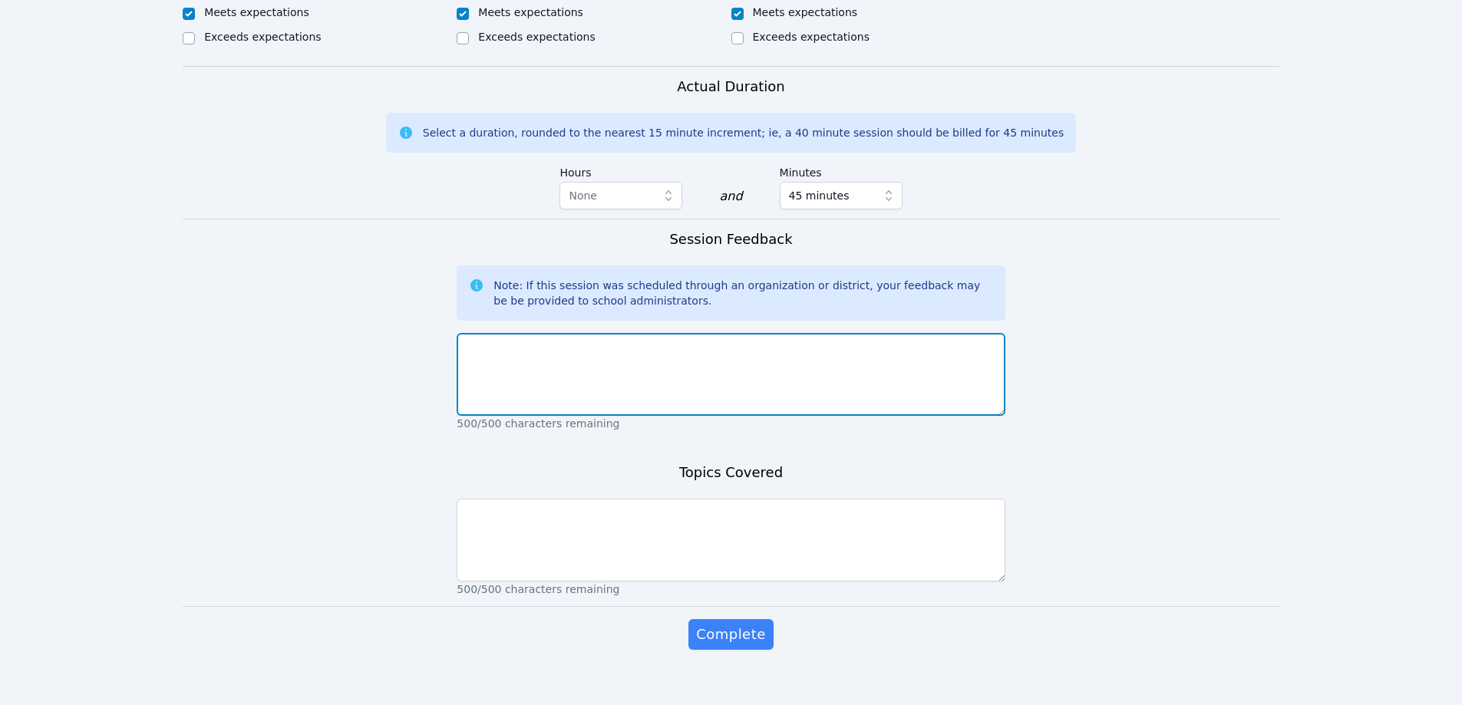
click at [737, 355] on textarea at bounding box center [731, 374] width 548 height 83
type textarea "All students were engaged"
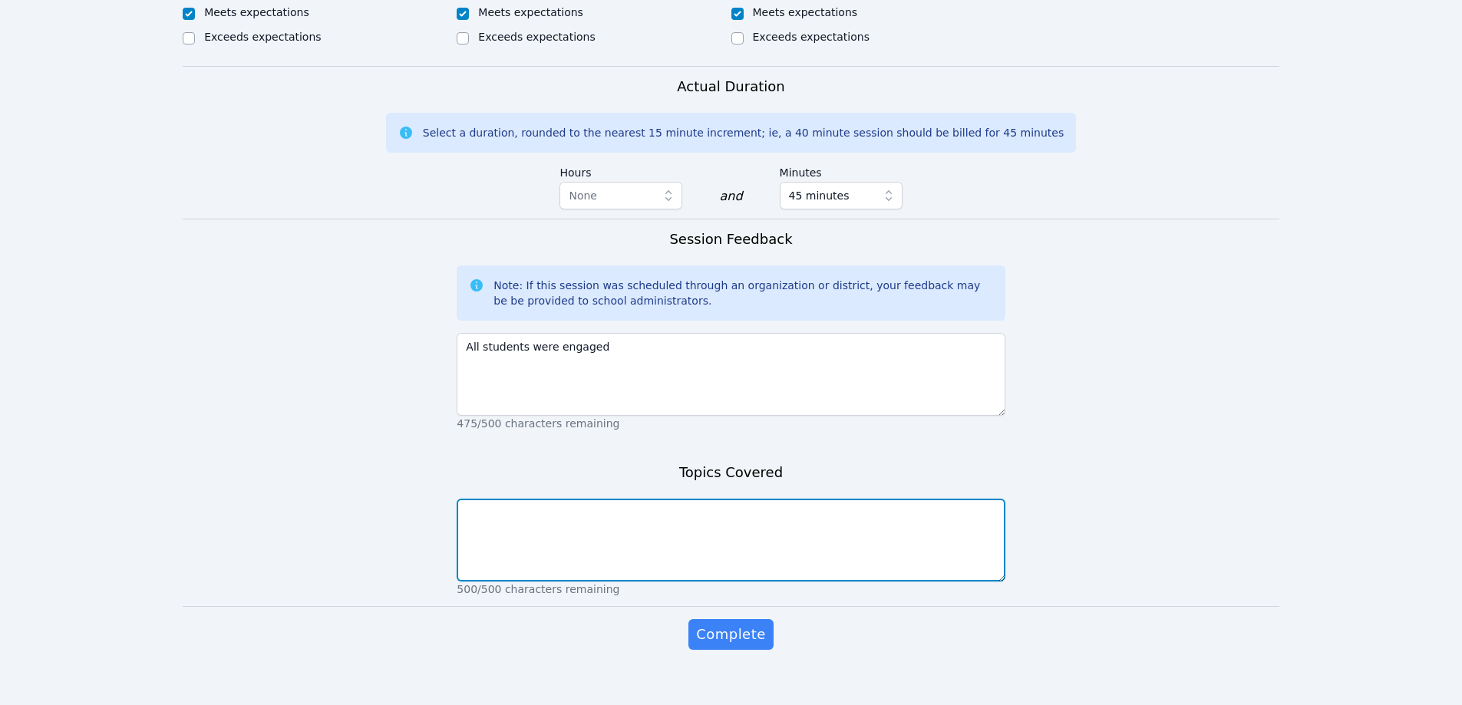
click at [541, 514] on textarea at bounding box center [731, 540] width 548 height 83
type textarea "construct, deconstruct and radicals"
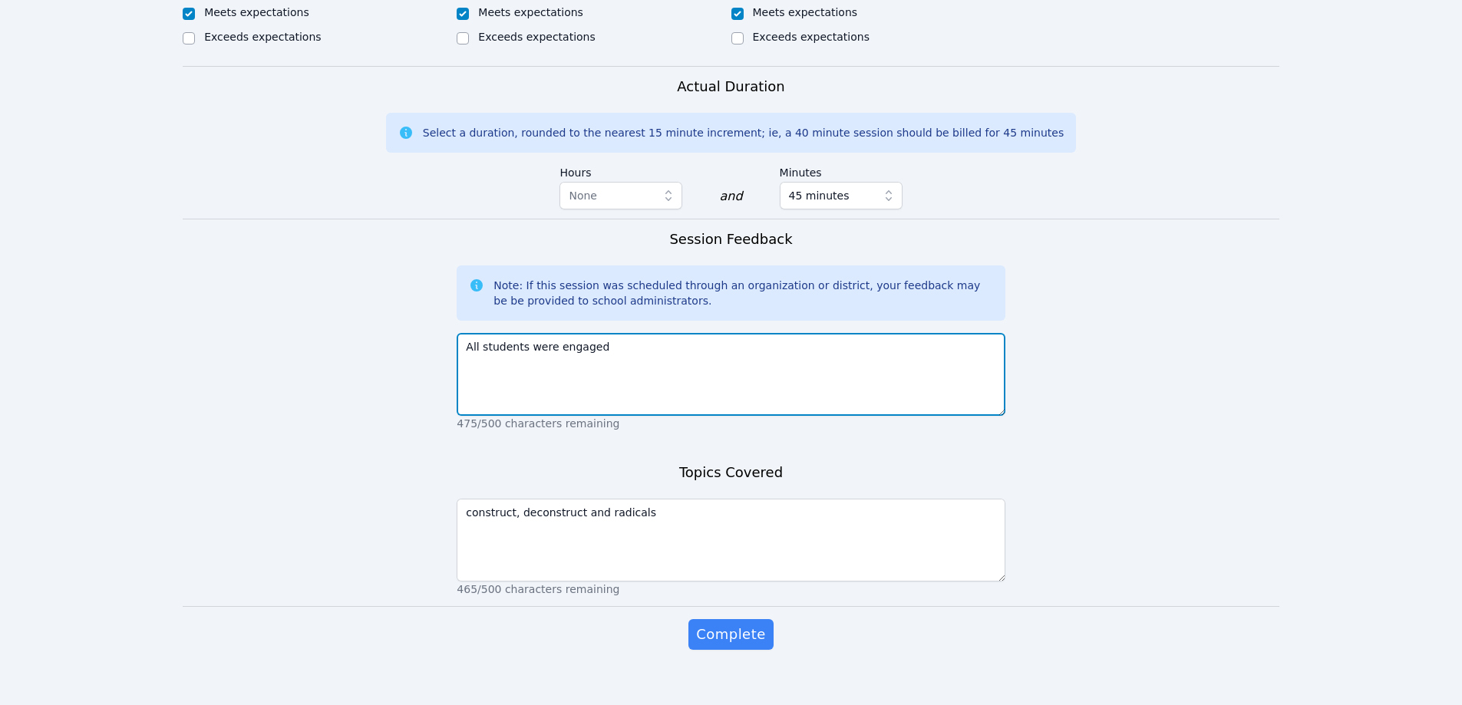
click at [639, 333] on textarea "All students were engaged" at bounding box center [731, 374] width 548 height 83
type textarea "All students were engaged and did well."
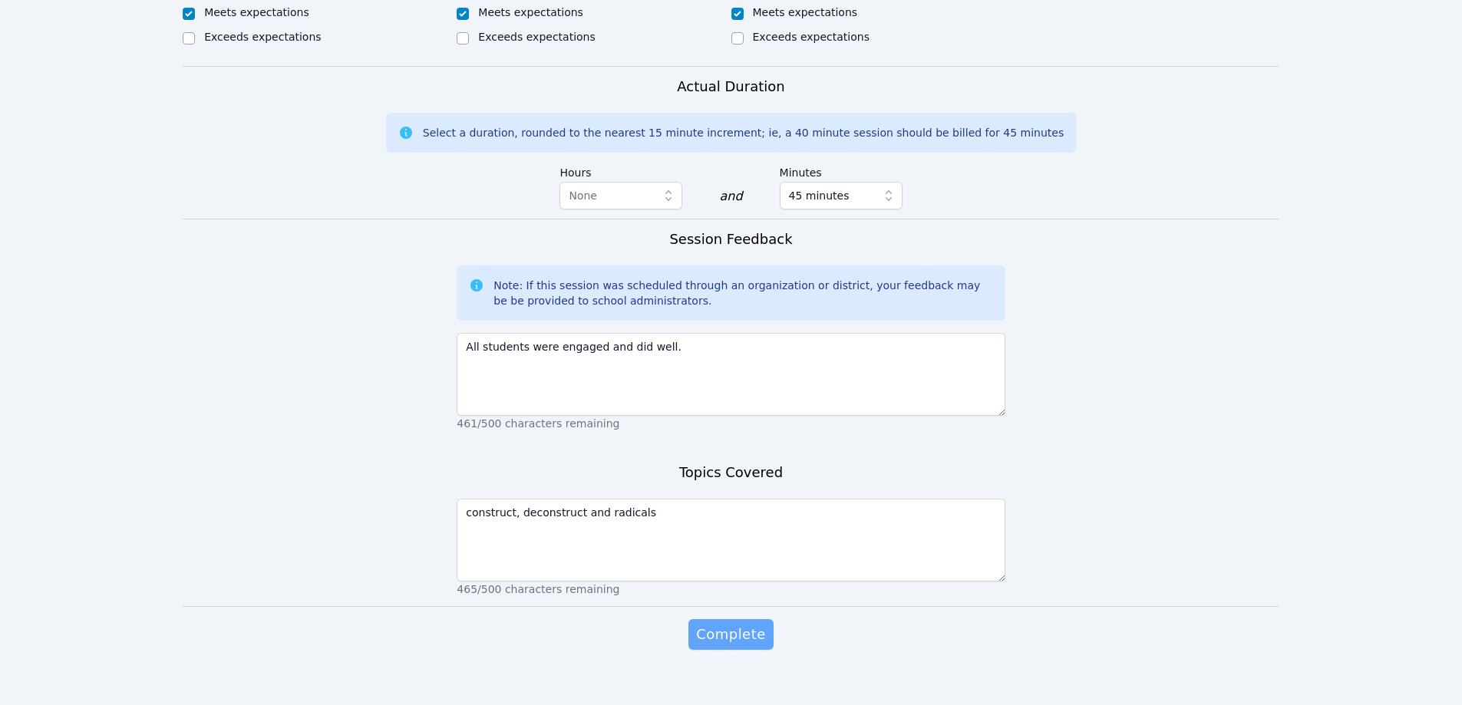
click at [734, 629] on button "Complete" at bounding box center [731, 634] width 84 height 31
